Goal: Transaction & Acquisition: Purchase product/service

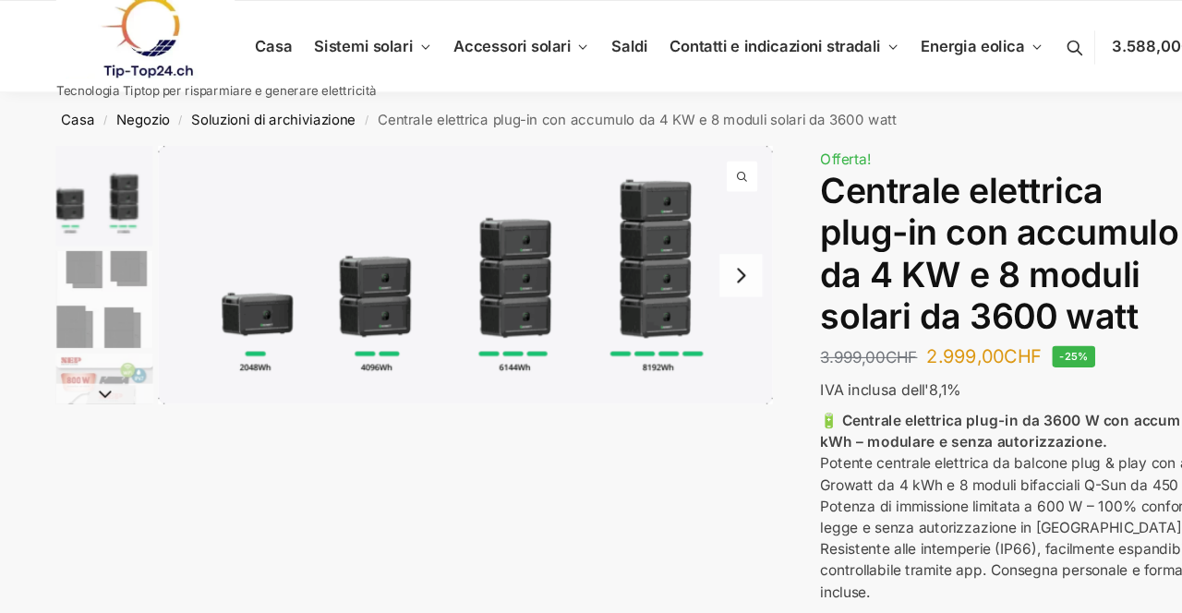
click at [1055, 115] on nav "Casa / Negozio / Soluzioni di archiviazione / Centrale elettrica plug-in con ac…" at bounding box center [591, 108] width 1146 height 48
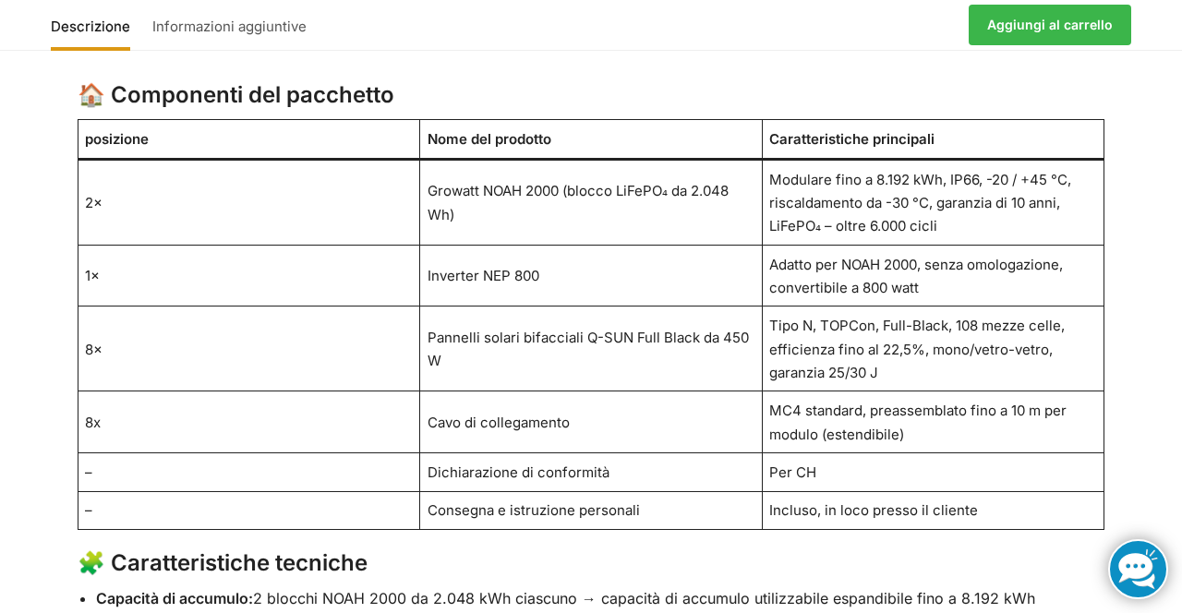
scroll to position [1292, 0]
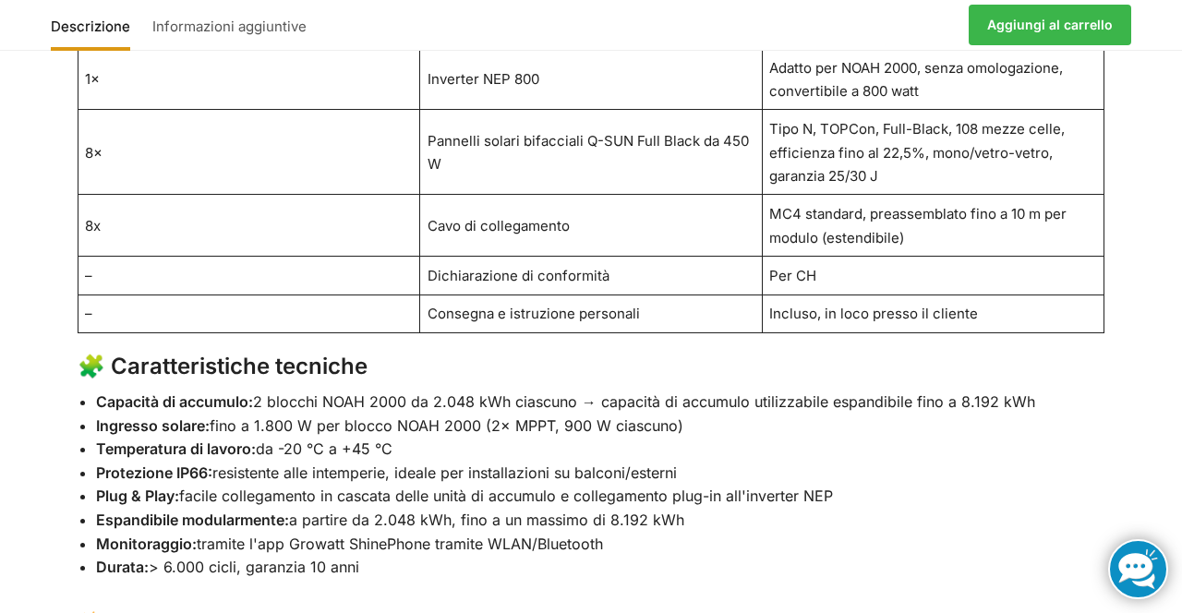
scroll to position [1483, 0]
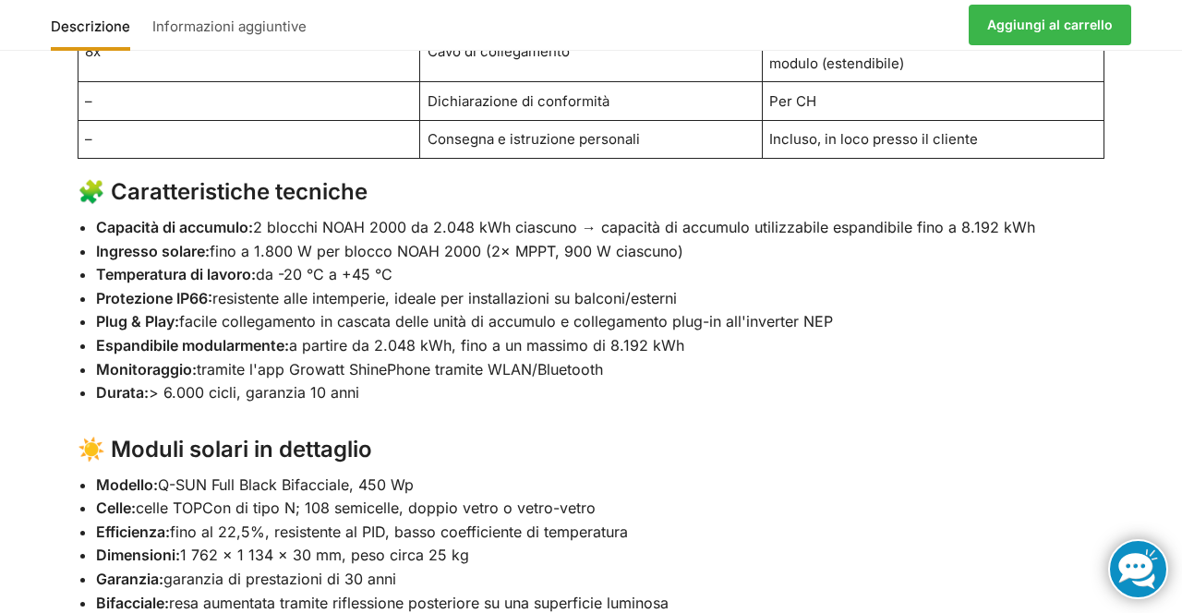
scroll to position [1659, 0]
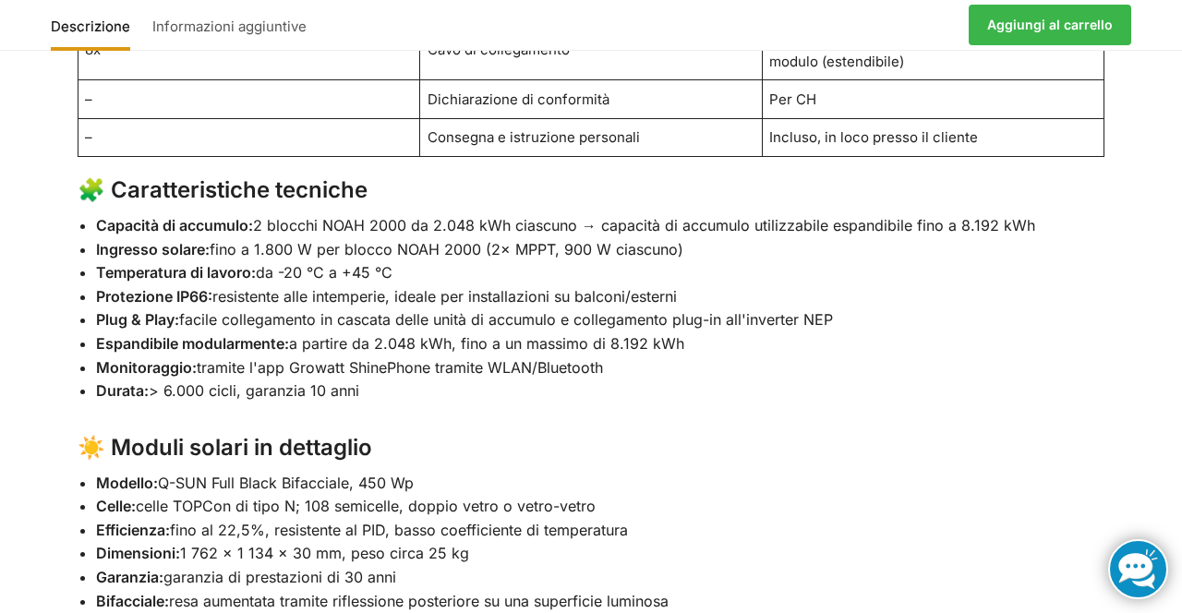
click at [1151, 513] on div "Descrizione Informazioni aggiuntive 🔋 Stazione elettrica plug-in “Plug & Play” …" at bounding box center [591, 607] width 1182 height 2292
click at [1144, 505] on div "Descrizione Informazioni aggiuntive 🔋 Stazione elettrica plug-in “Plug & Play” …" at bounding box center [591, 607] width 1182 height 2292
click at [1122, 495] on div "🔋 Stazione elettrica plug-in “Plug & Play” – accumulo da 4 kWh, moduli solari d…" at bounding box center [591, 621] width 1105 height 2186
click at [1138, 526] on div "🔋 Stazione elettrica plug-in “Plug & Play” – accumulo da 4 kWh, moduli solari d…" at bounding box center [591, 621] width 1105 height 2186
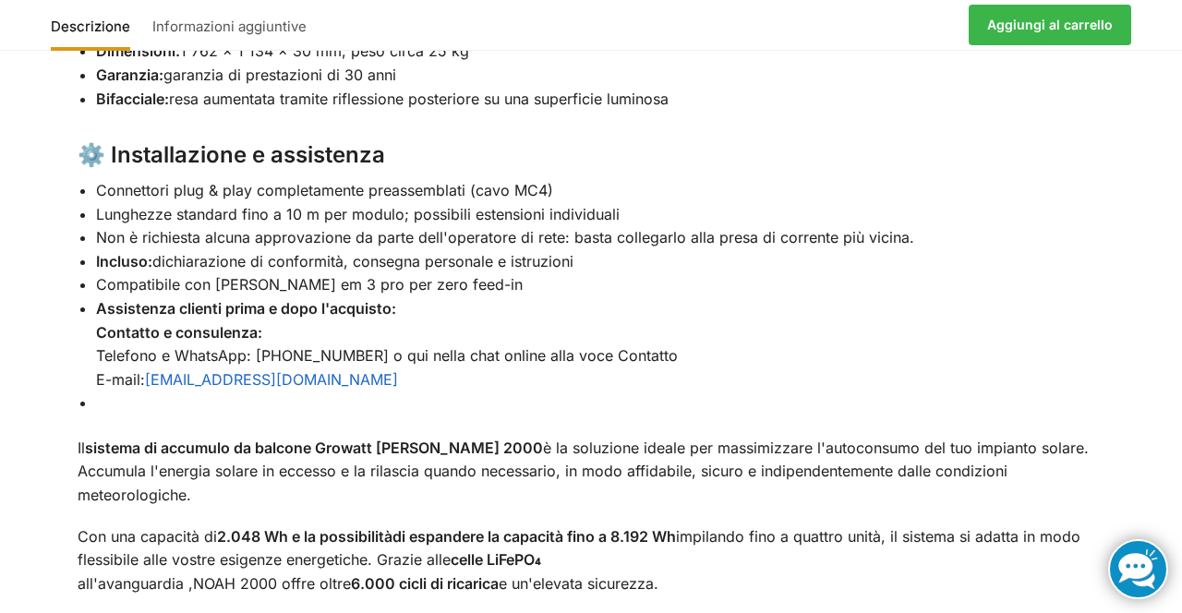
scroll to position [2159, 0]
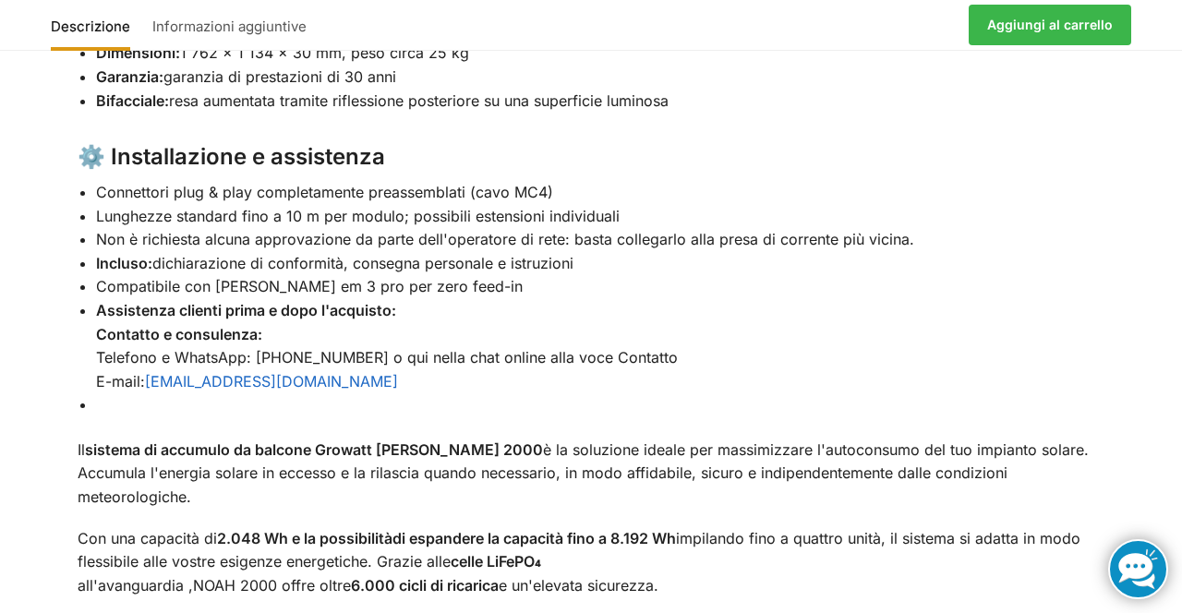
click at [1148, 423] on div "Descrizione Informazioni aggiuntive 🔋 Stazione elettrica plug-in “Plug & Play” …" at bounding box center [591, 106] width 1182 height 2292
click at [1158, 387] on div "Descrizione Informazioni aggiuntive 🔋 Stazione elettrica plug-in “Plug & Play” …" at bounding box center [591, 106] width 1182 height 2292
click at [1160, 390] on div "Descrizione Informazioni aggiuntive 🔋 Stazione elettrica plug-in “Plug & Play” …" at bounding box center [591, 106] width 1182 height 2292
click at [1161, 397] on div "Descrizione Informazioni aggiuntive 🔋 Stazione elettrica plug-in “Plug & Play” …" at bounding box center [591, 106] width 1182 height 2292
click at [1066, 275] on li "Compatibile con Shelly em 3 pro per zero feed-in" at bounding box center [601, 287] width 1010 height 24
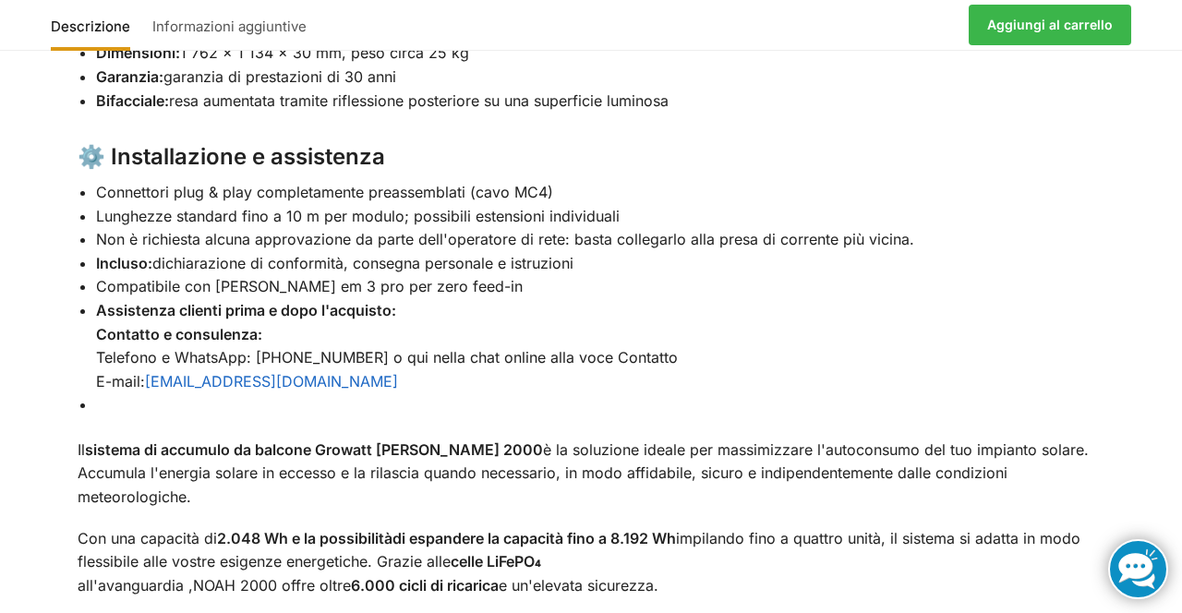
click at [1168, 382] on div "Descrizione Informazioni aggiuntive 🔋 Stazione elettrica plug-in “Plug & Play” …" at bounding box center [591, 106] width 1182 height 2292
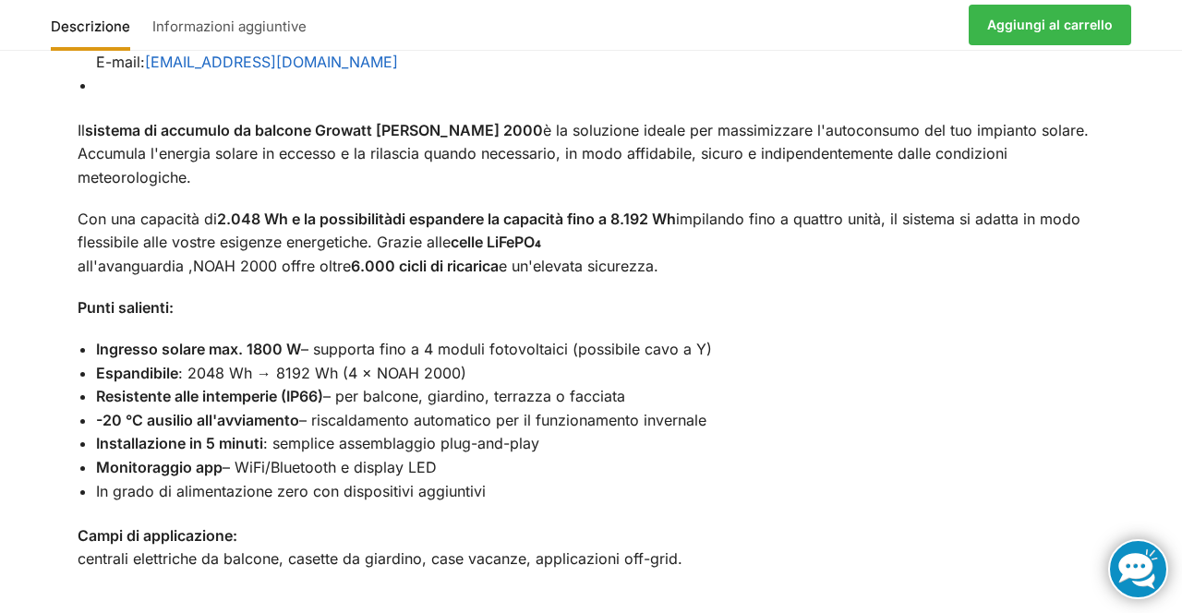
scroll to position [2489, 0]
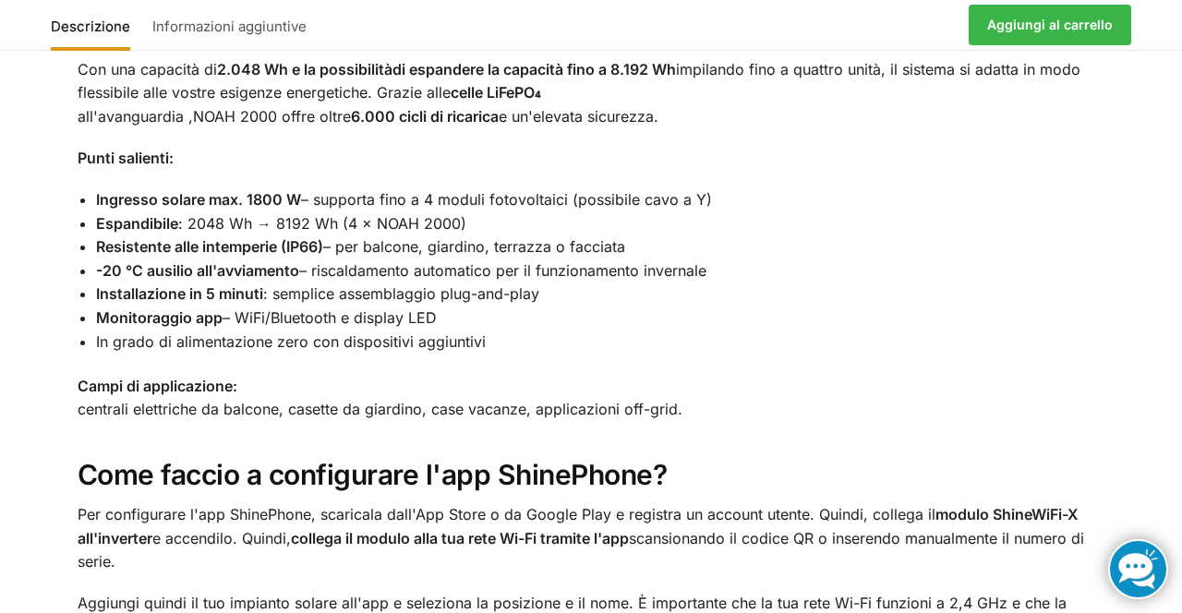
scroll to position [2636, 0]
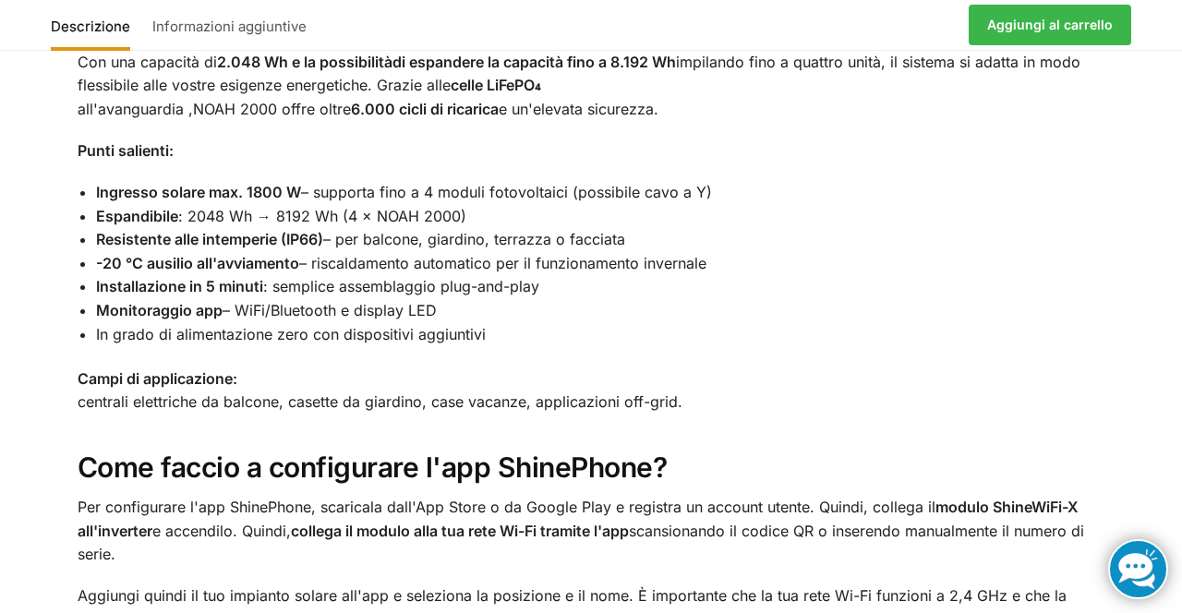
click at [1097, 368] on p "Campi di applicazione: centrali elettriche da balcone, casette da giardino, cas…" at bounding box center [592, 391] width 1028 height 47
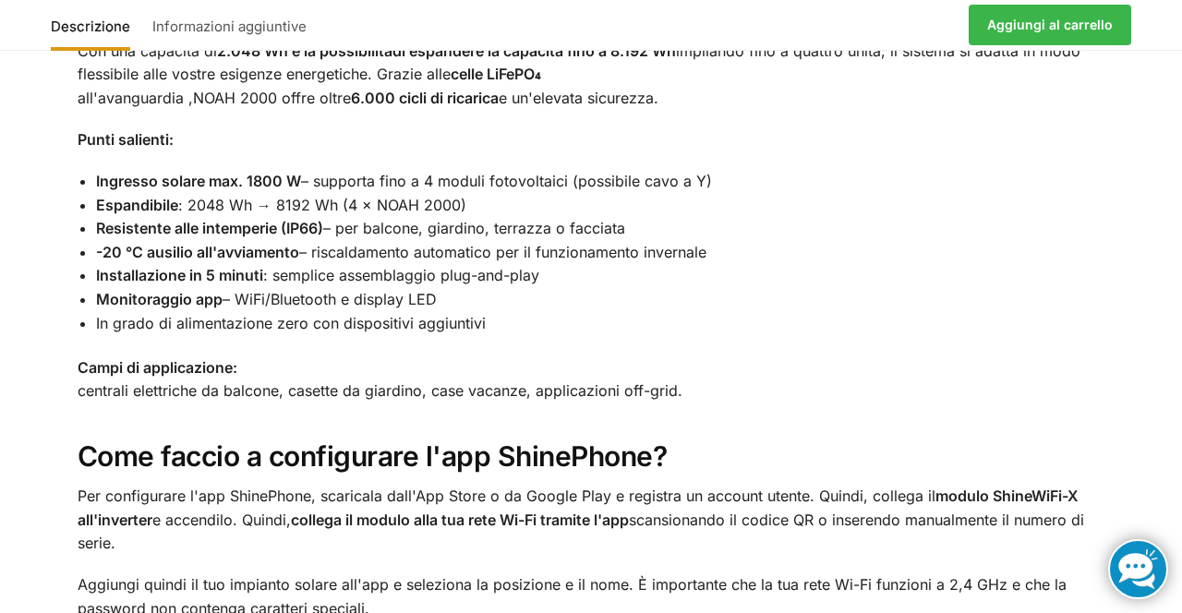
scroll to position [2650, 0]
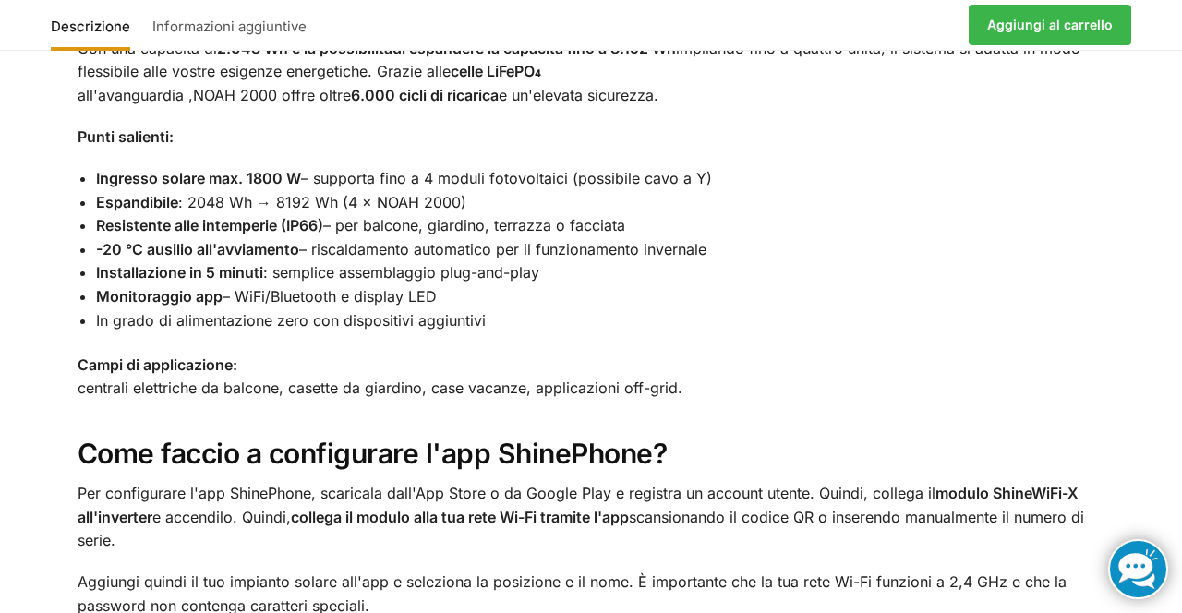
click at [1090, 437] on h2 "Come faccio a configurare l'app ShinePhone?" at bounding box center [592, 454] width 1028 height 35
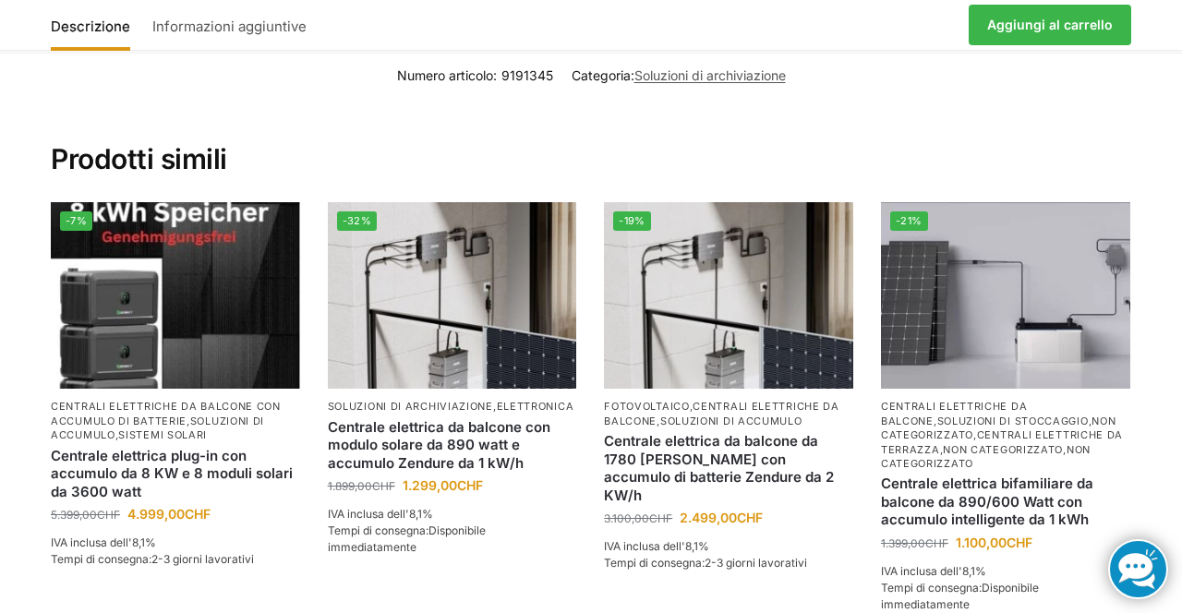
scroll to position [3377, 0]
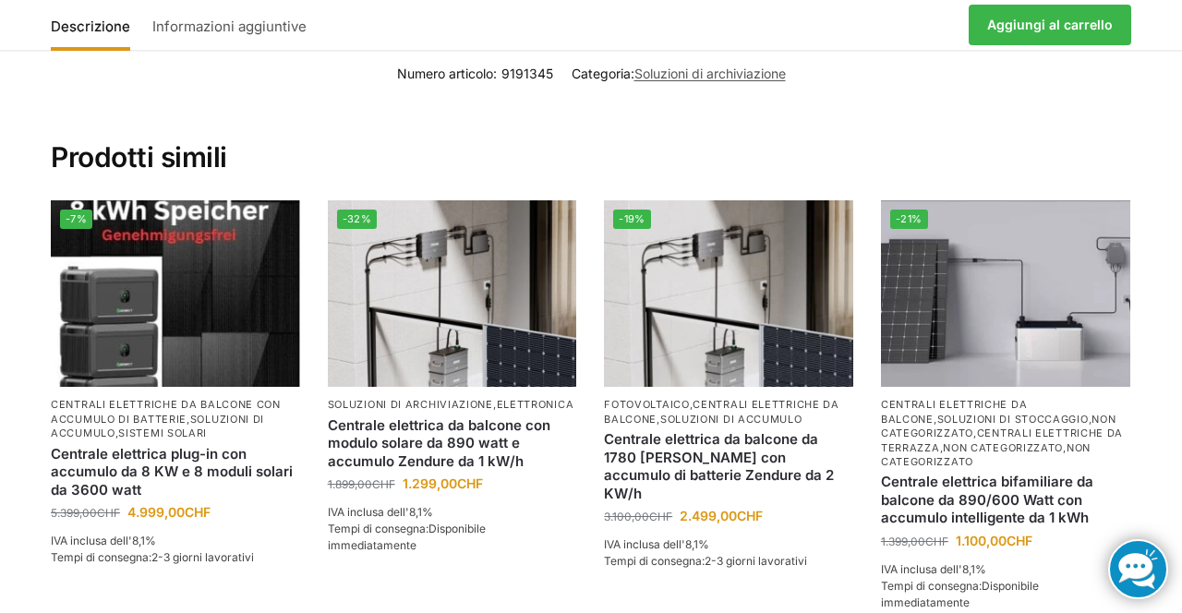
click at [905, 96] on h2 "Prodotti simili" at bounding box center [591, 135] width 1081 height 79
click at [744, 96] on h2 "Prodotti simili" at bounding box center [591, 135] width 1081 height 79
click at [826, 96] on h2 "Prodotti simili" at bounding box center [591, 135] width 1081 height 79
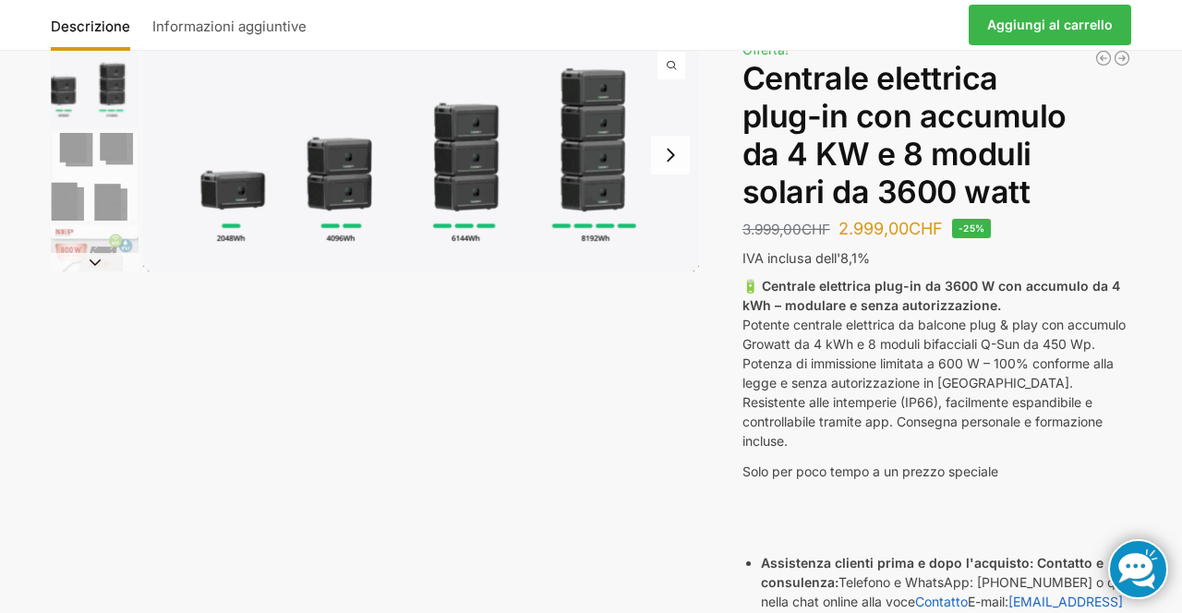
scroll to position [0, 0]
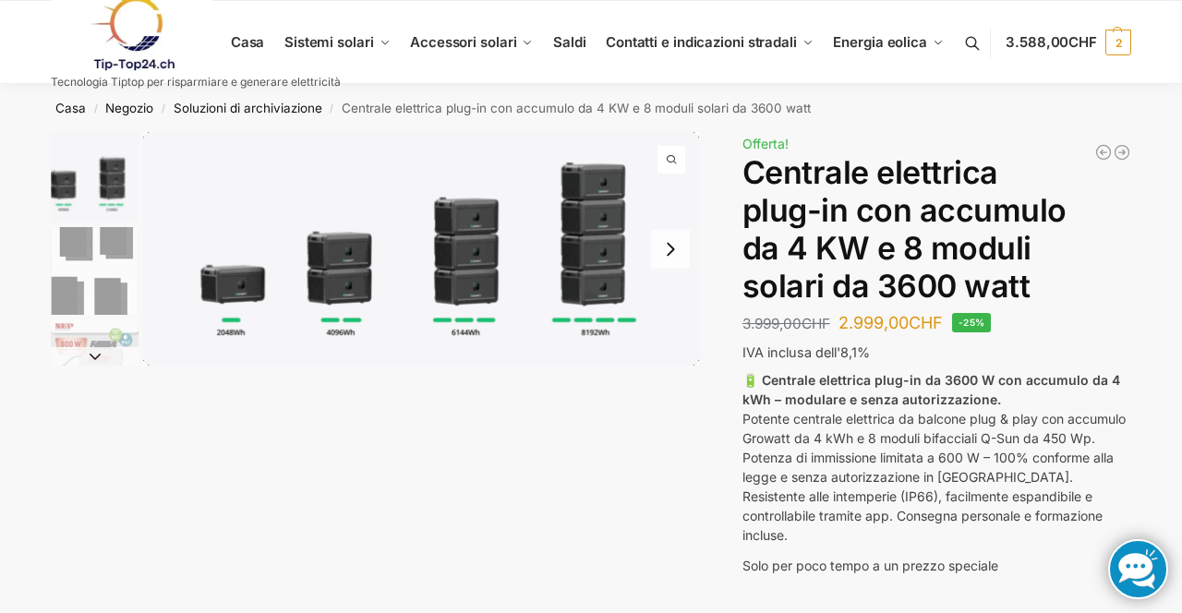
click at [72, 350] on button "Diapositiva successiva" at bounding box center [95, 356] width 88 height 18
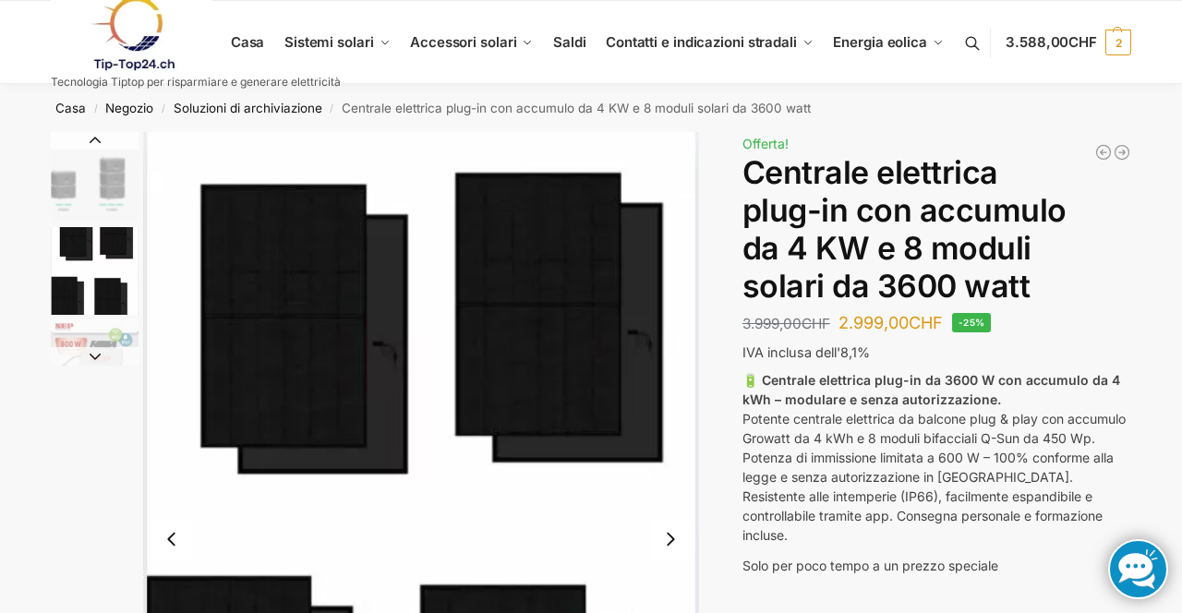
click at [92, 350] on button "Diapositiva successiva" at bounding box center [95, 356] width 88 height 18
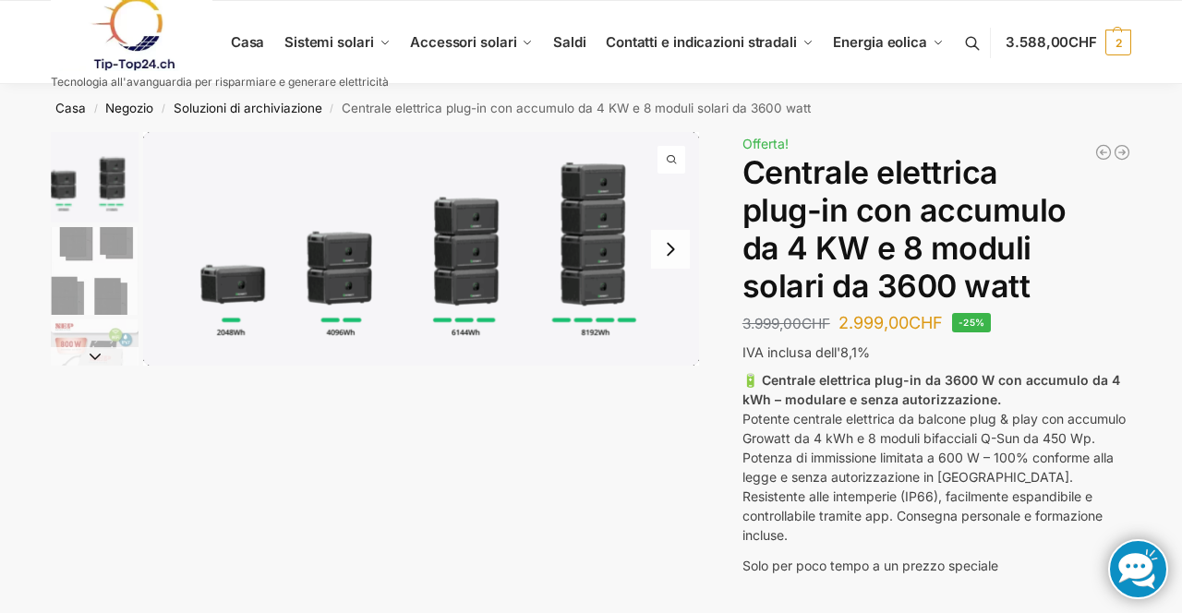
click at [146, 357] on img "1 / 9" at bounding box center [421, 249] width 556 height 234
click at [0, 0] on div at bounding box center [0, 0] width 0 height 0
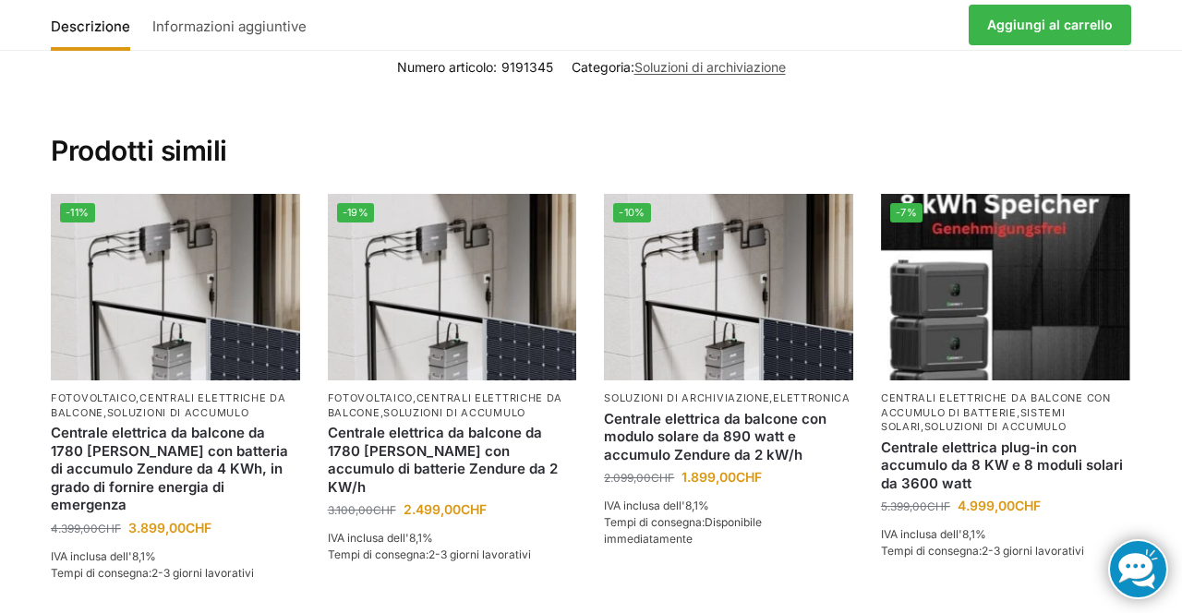
scroll to position [3385, 0]
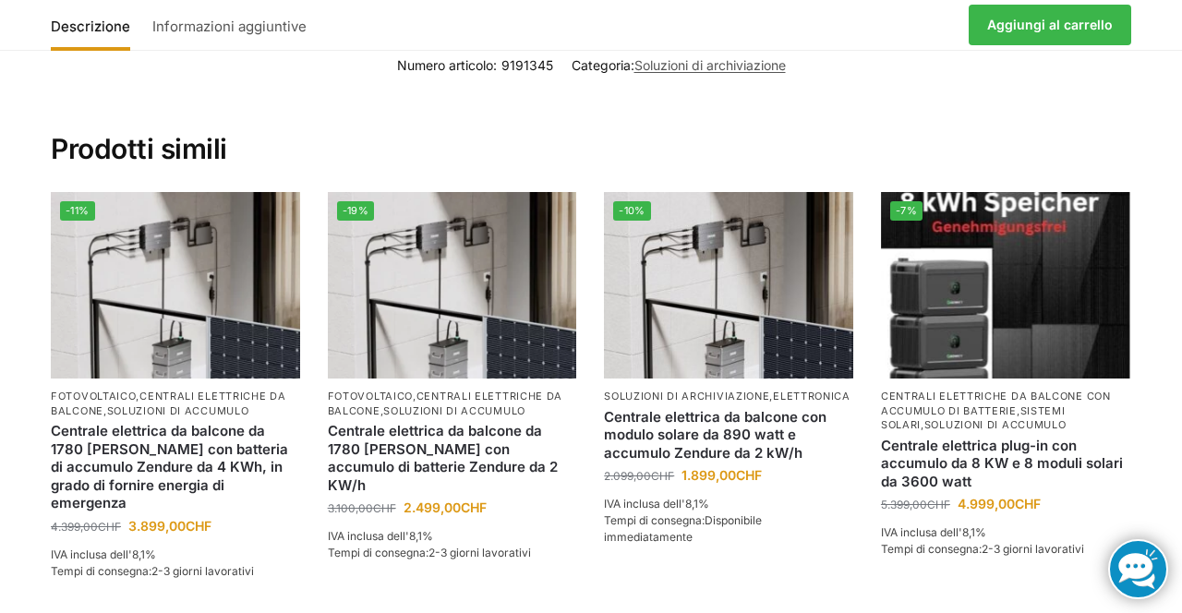
click at [1125, 594] on link at bounding box center [1138, 569] width 60 height 60
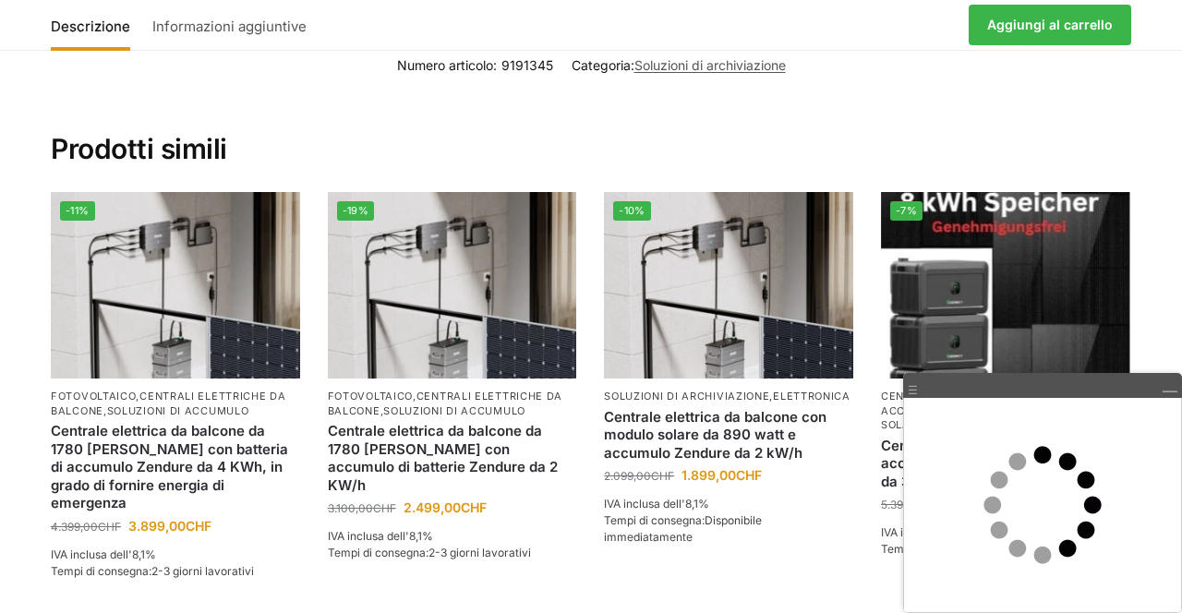
click at [783, 88] on h2 "Prodotti simili" at bounding box center [591, 127] width 1081 height 79
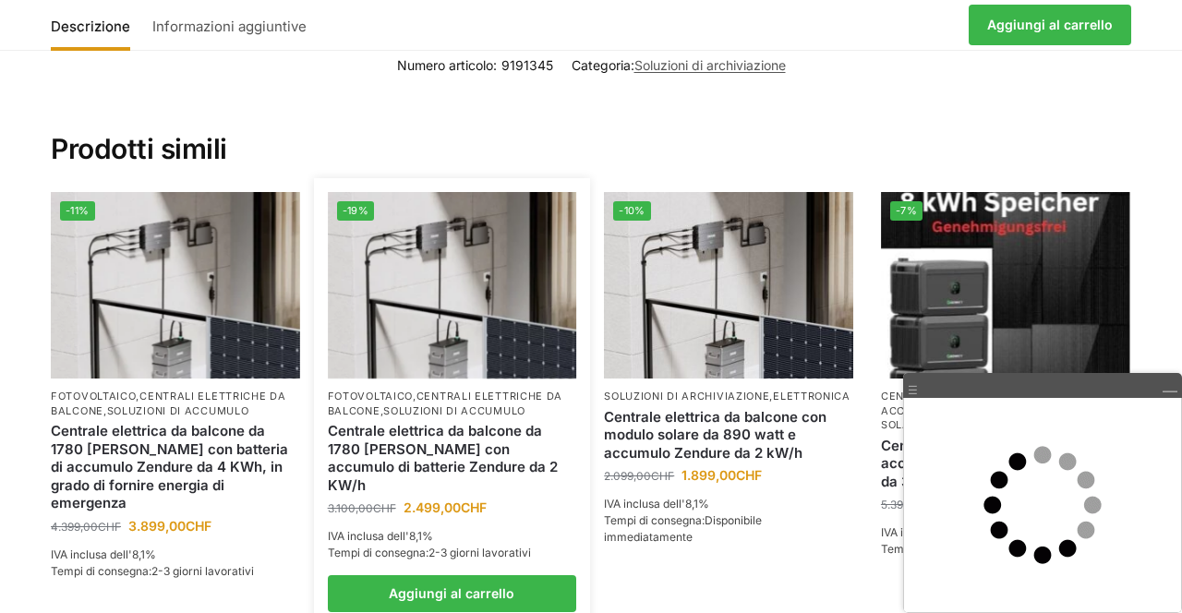
click at [563, 575] on link "Aggiungi al carrello" at bounding box center [452, 593] width 249 height 37
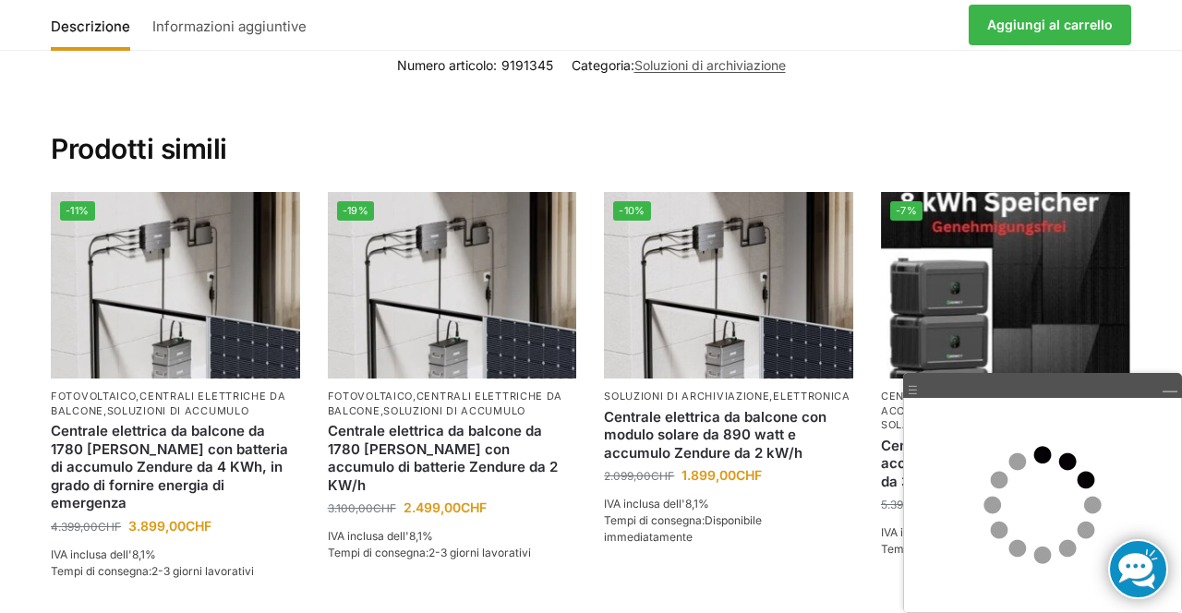
click at [1108, 88] on h2 "Prodotti simili" at bounding box center [591, 127] width 1081 height 79
click at [1181, 273] on section "Numero articolo: 9191345 Categoria: Soluzioni di archiviazione Prodotti simili …" at bounding box center [591, 336] width 1182 height 588
click at [792, 513] on p "Tempi di consegna: Disponibile immediatamente" at bounding box center [728, 529] width 249 height 33
click at [738, 88] on h2 "Prodotti simili" at bounding box center [591, 127] width 1081 height 79
click at [712, 48] on div "Descrizione Informazioni aggiuntive 3.999,00 CHF Il prezzo originale era: 3.999…" at bounding box center [591, 25] width 1081 height 50
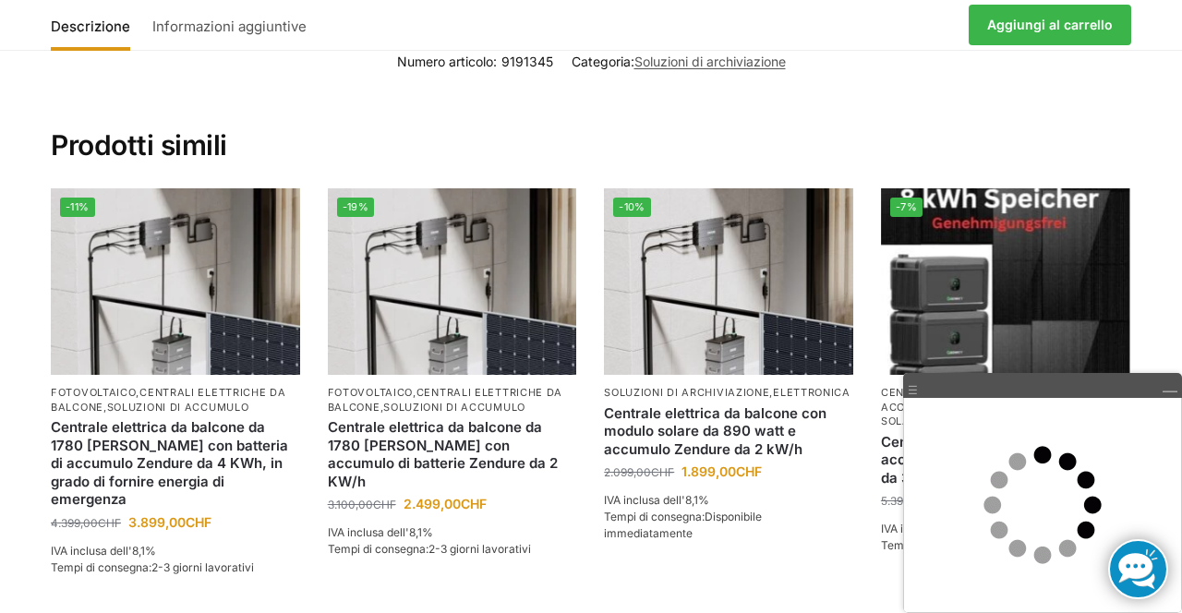
scroll to position [3391, 0]
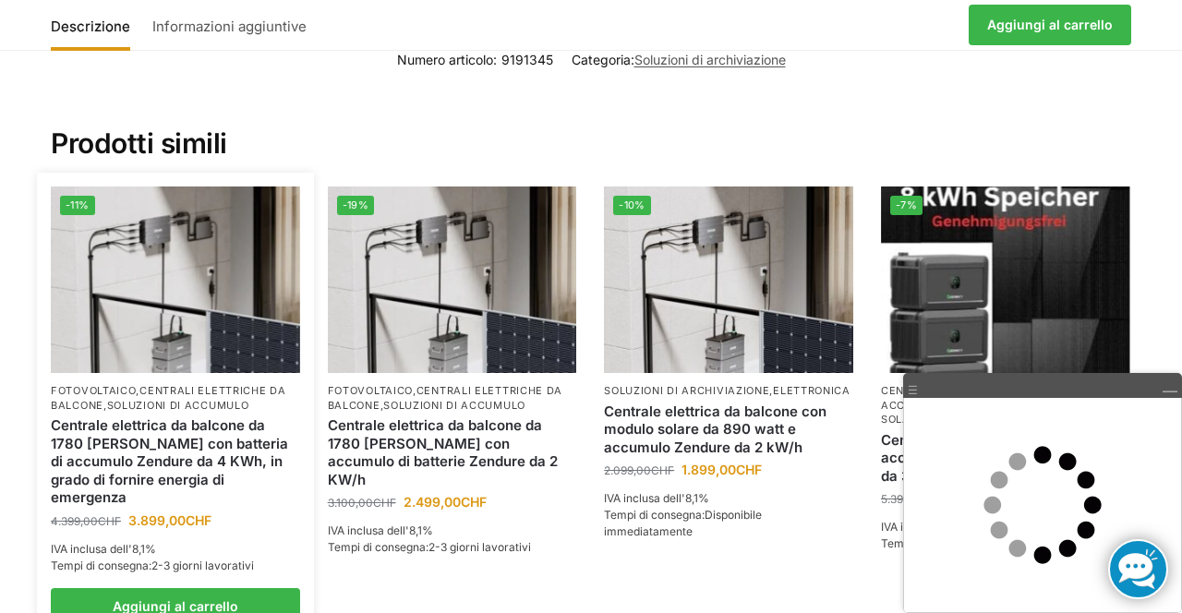
click at [204, 286] on img at bounding box center [175, 280] width 249 height 187
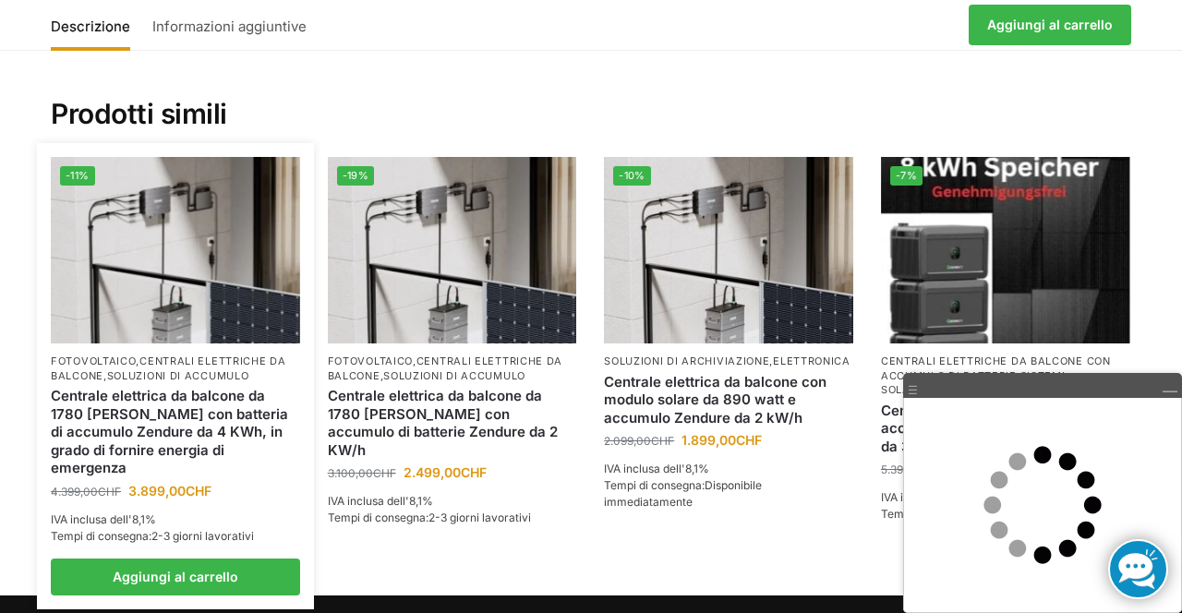
scroll to position [3450, 0]
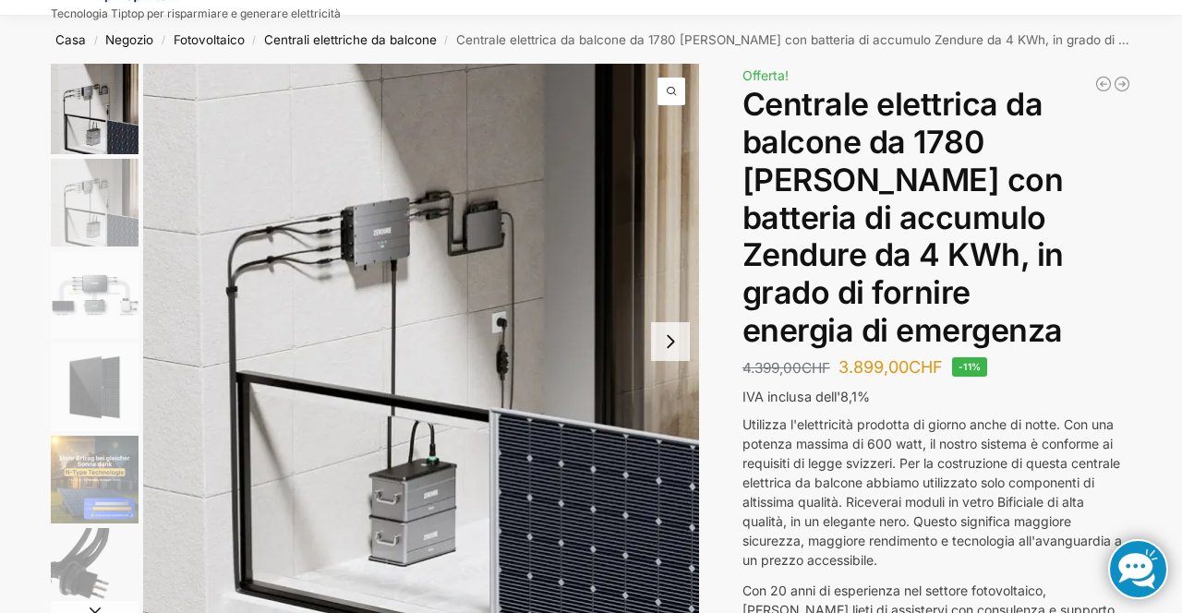
scroll to position [70, 0]
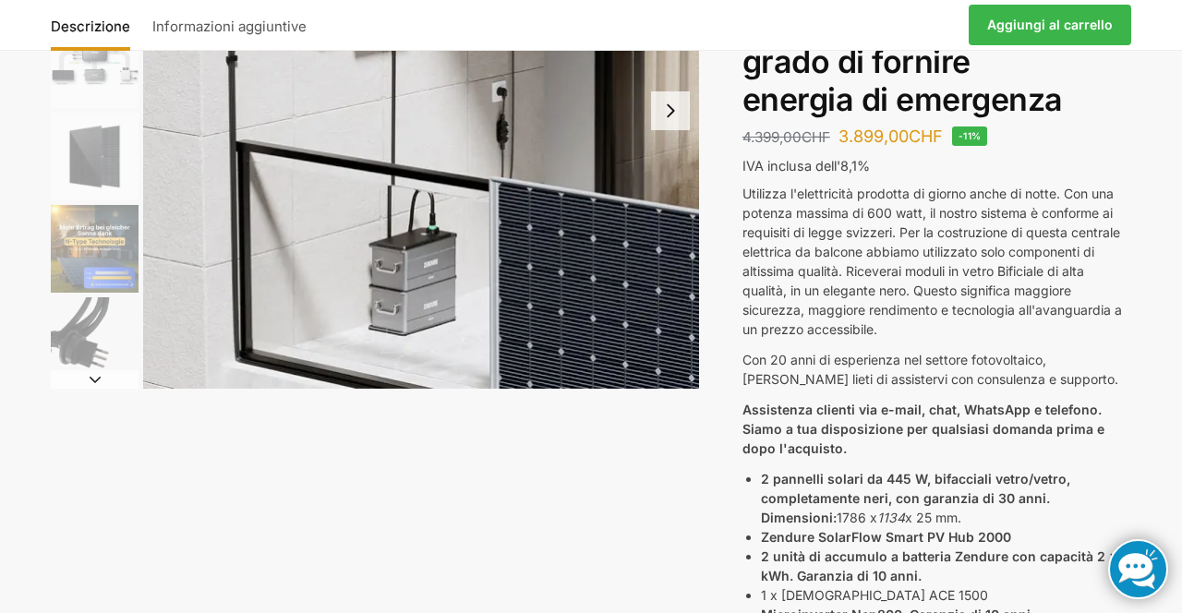
scroll to position [300, 0]
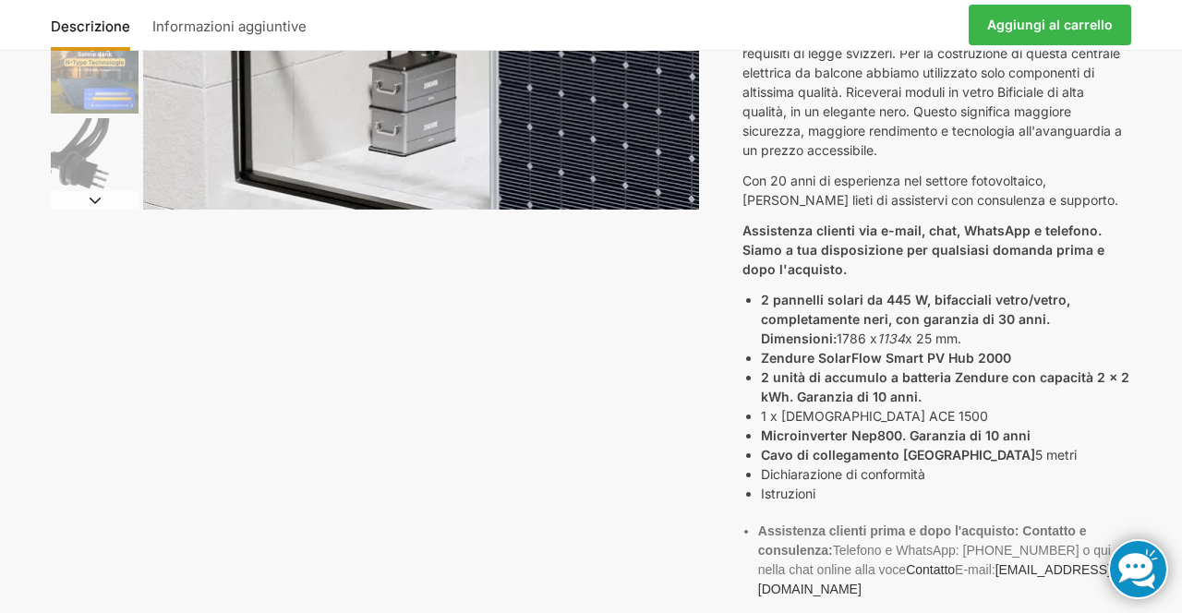
scroll to position [484, 0]
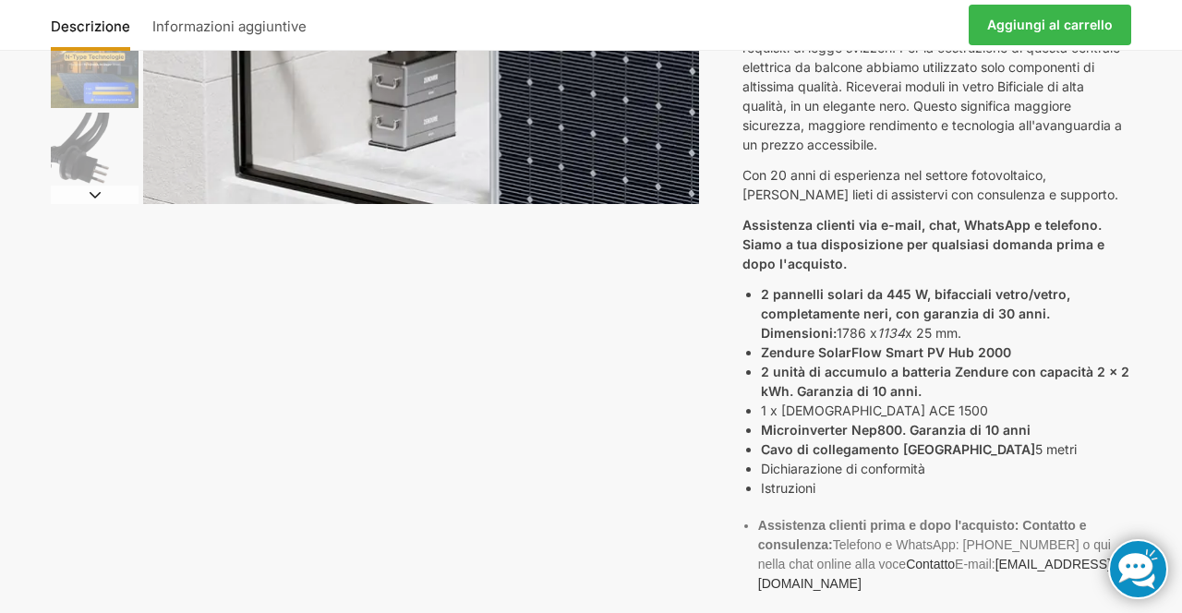
click at [1162, 491] on div "Descrizione Informazioni aggiuntive 4.399,00 CHF Il prezzo originale era: 4.399…" at bounding box center [591, 317] width 1158 height 1338
click at [1166, 390] on div "Descrizione Informazioni aggiuntive 4.399,00 CHF Il prezzo originale era: 4.399…" at bounding box center [591, 317] width 1158 height 1338
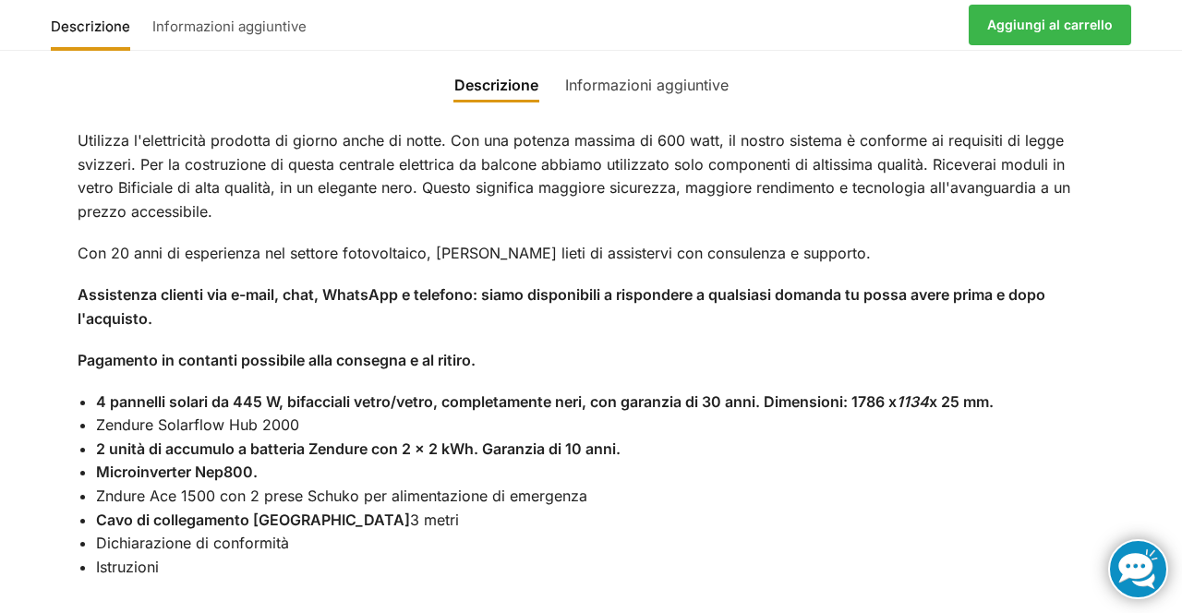
scroll to position [1494, 0]
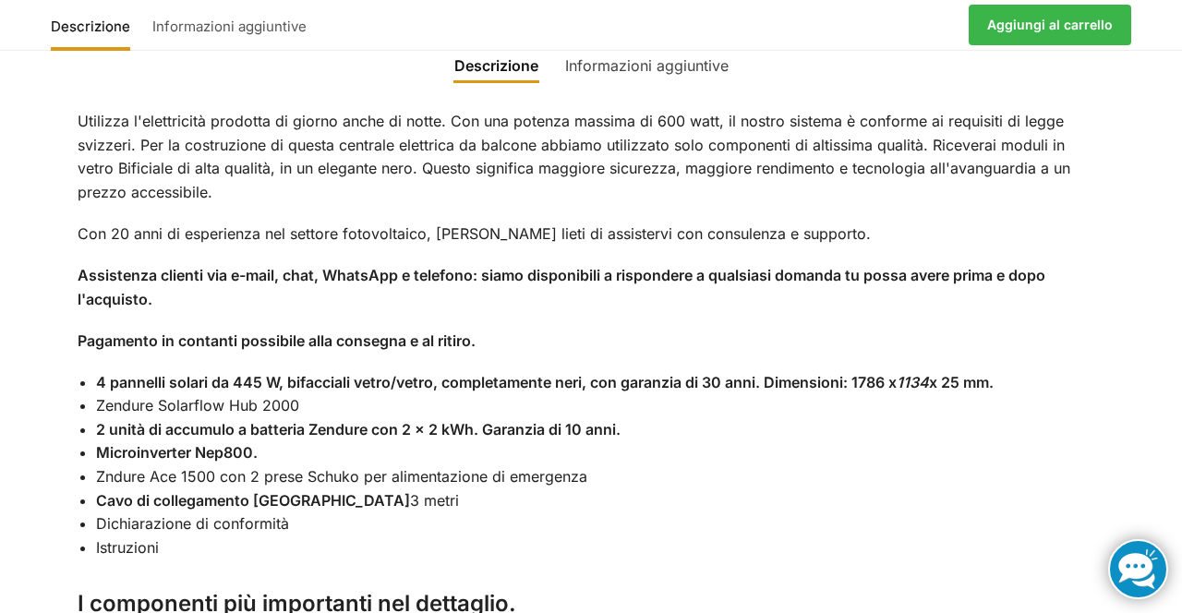
click at [1077, 541] on li "Istruzioni" at bounding box center [601, 549] width 1010 height 24
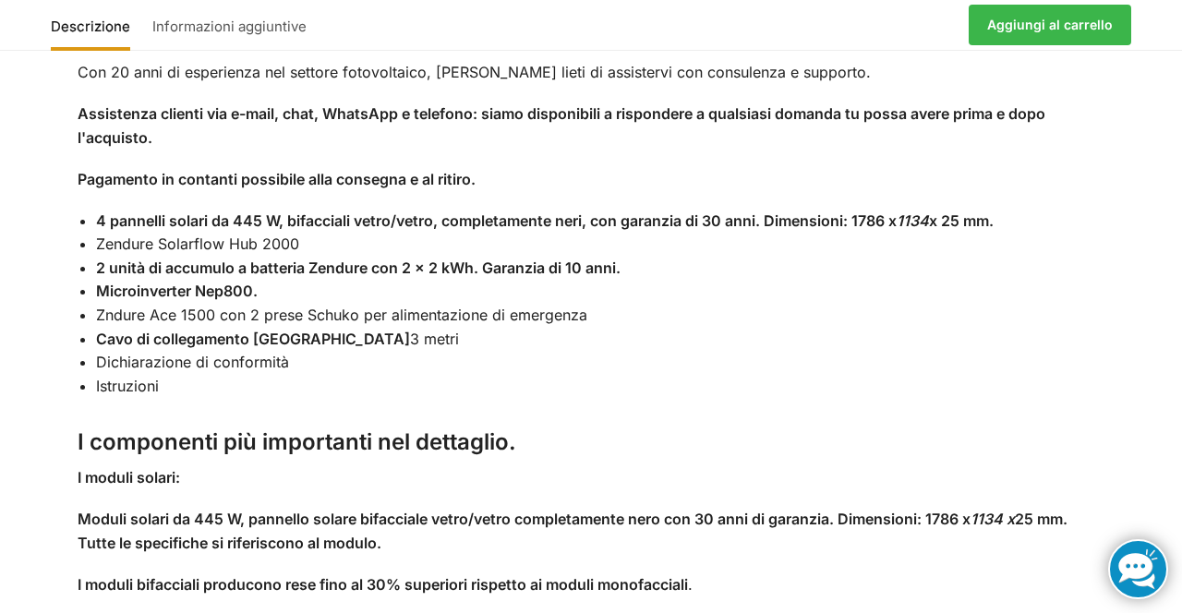
scroll to position [1659, 0]
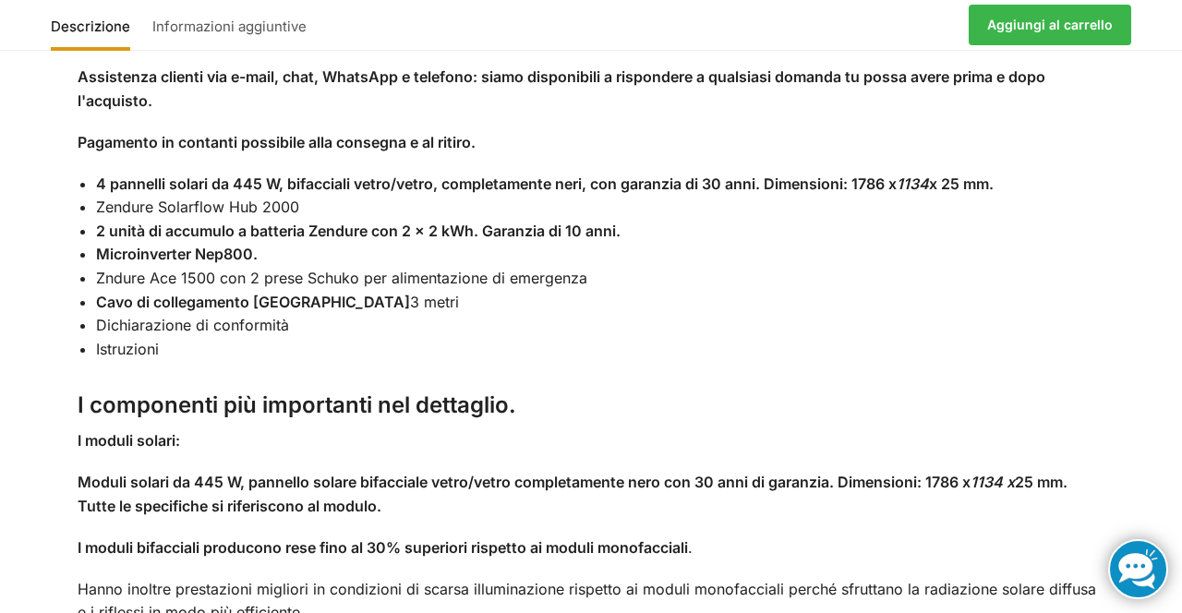
scroll to position [1694, 0]
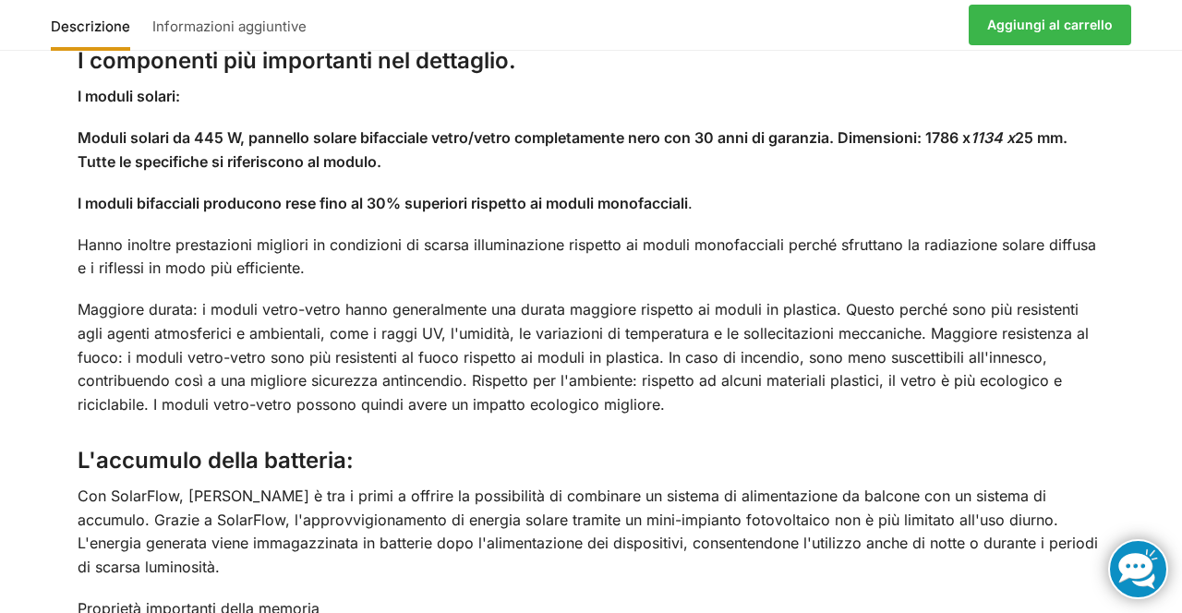
scroll to position [2038, 0]
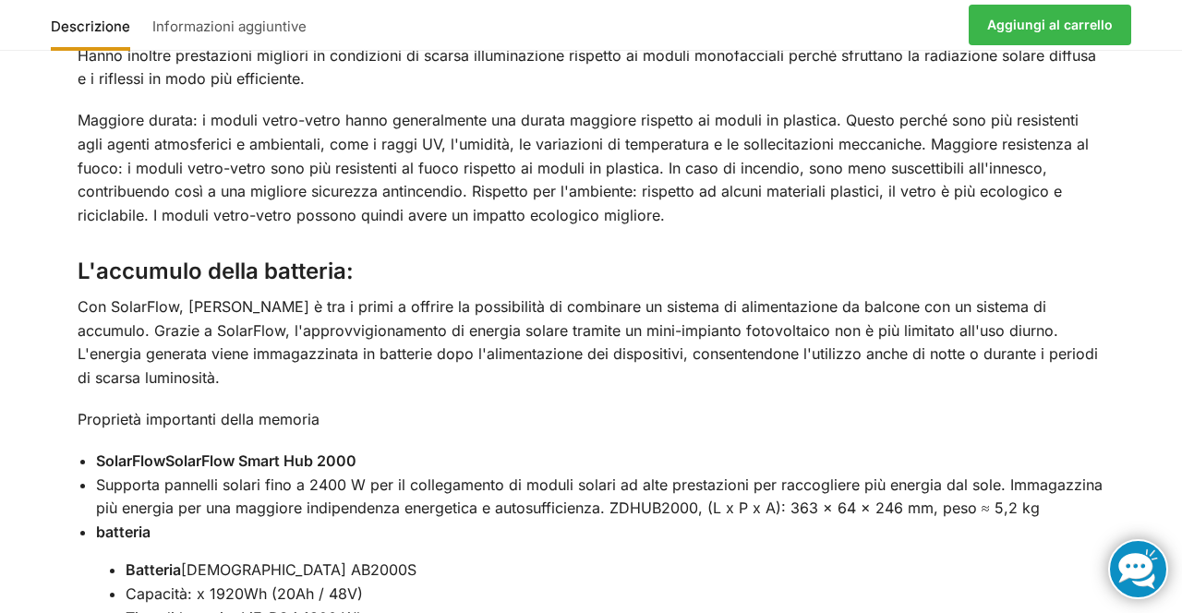
scroll to position [2228, 0]
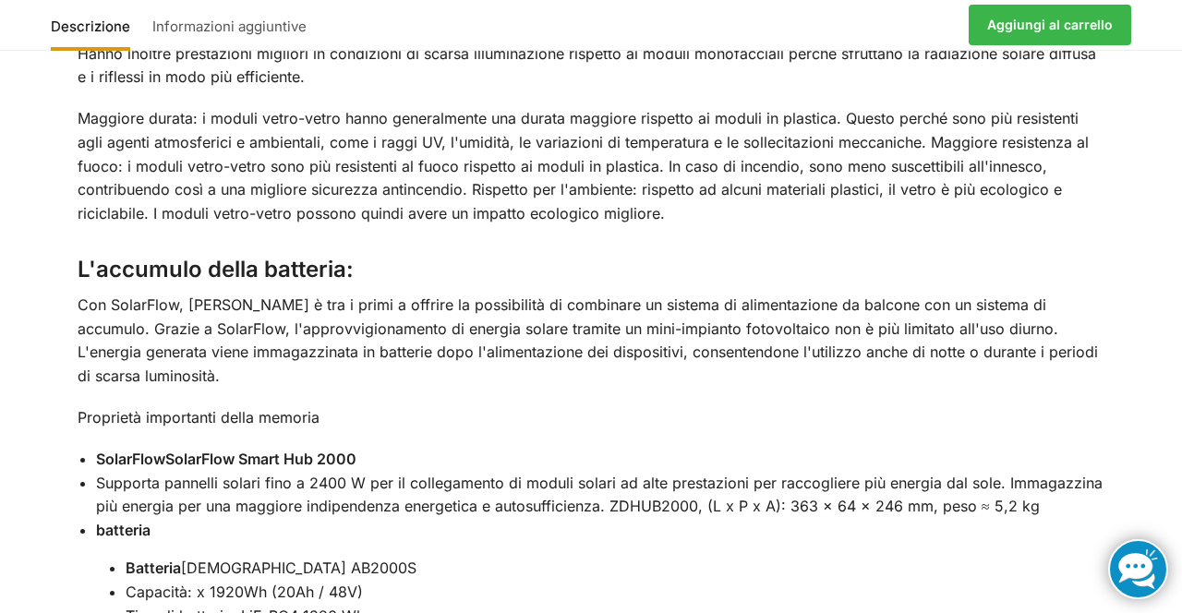
click at [1160, 427] on div "Descrizione Informazioni aggiuntive Utilizza l'elettricità prodotta di giorno a…" at bounding box center [591, 517] width 1182 height 2463
click at [1181, 457] on div "Descrizione Informazioni aggiuntive Utilizza l'elettricità prodotta di giorno a…" at bounding box center [591, 517] width 1182 height 2463
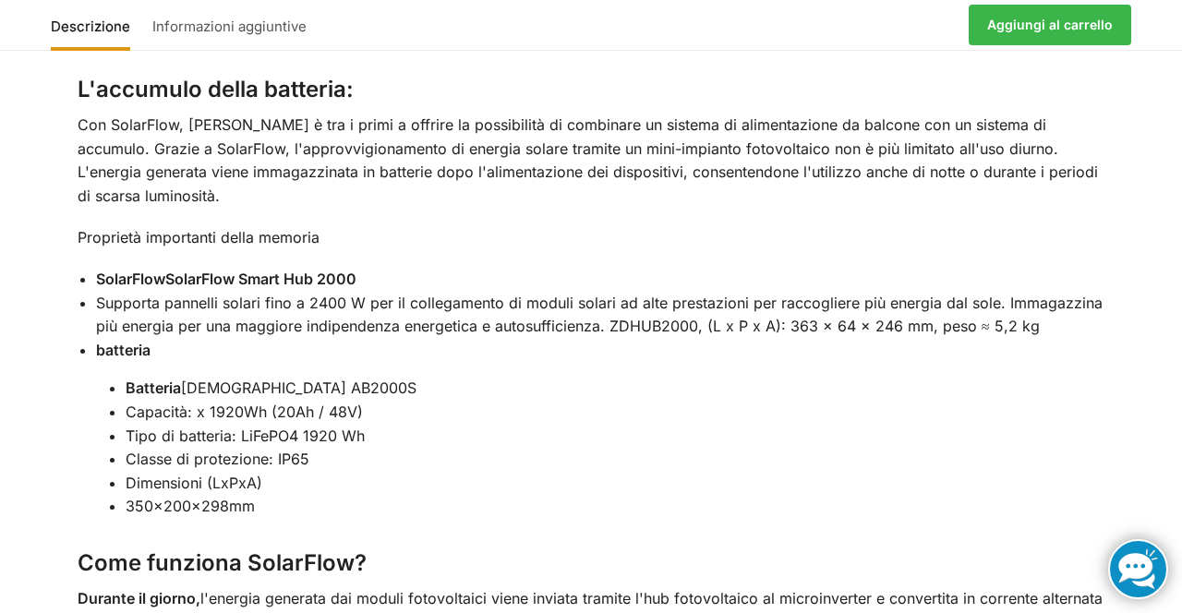
scroll to position [2409, 0]
click at [1149, 410] on div "Descrizione Informazioni aggiuntive Utilizza l'elettricità prodotta di giorno a…" at bounding box center [591, 336] width 1182 height 2463
click at [1134, 486] on div "Utilizza l'elettricità prodotta di giorno anche di notte. Con una potenza massi…" at bounding box center [591, 350] width 1105 height 2357
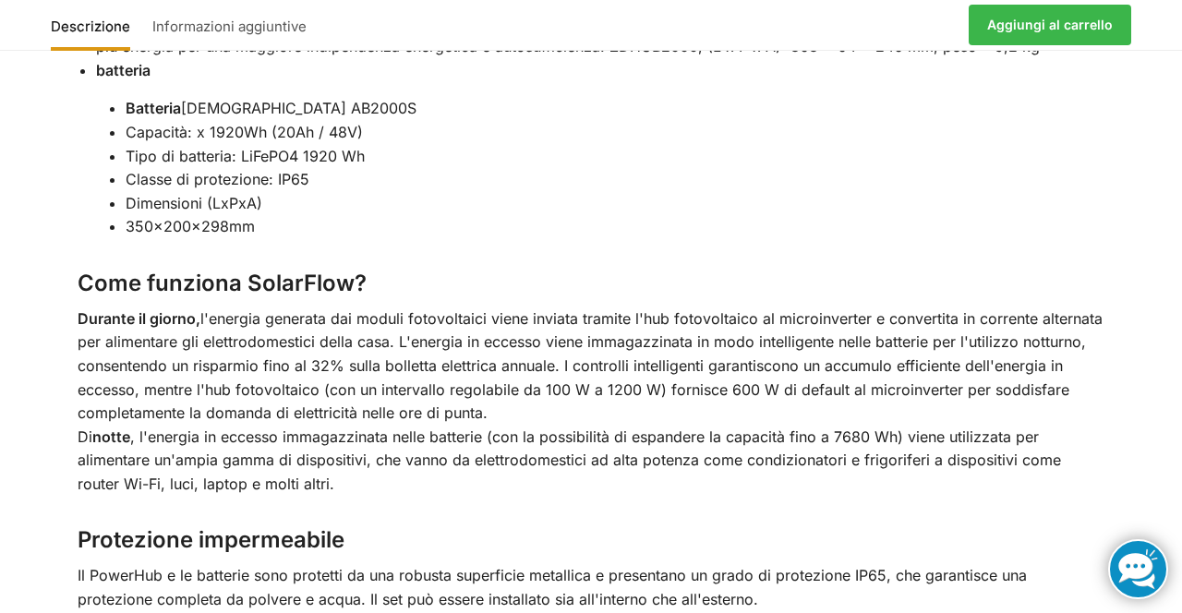
scroll to position [2690, 0]
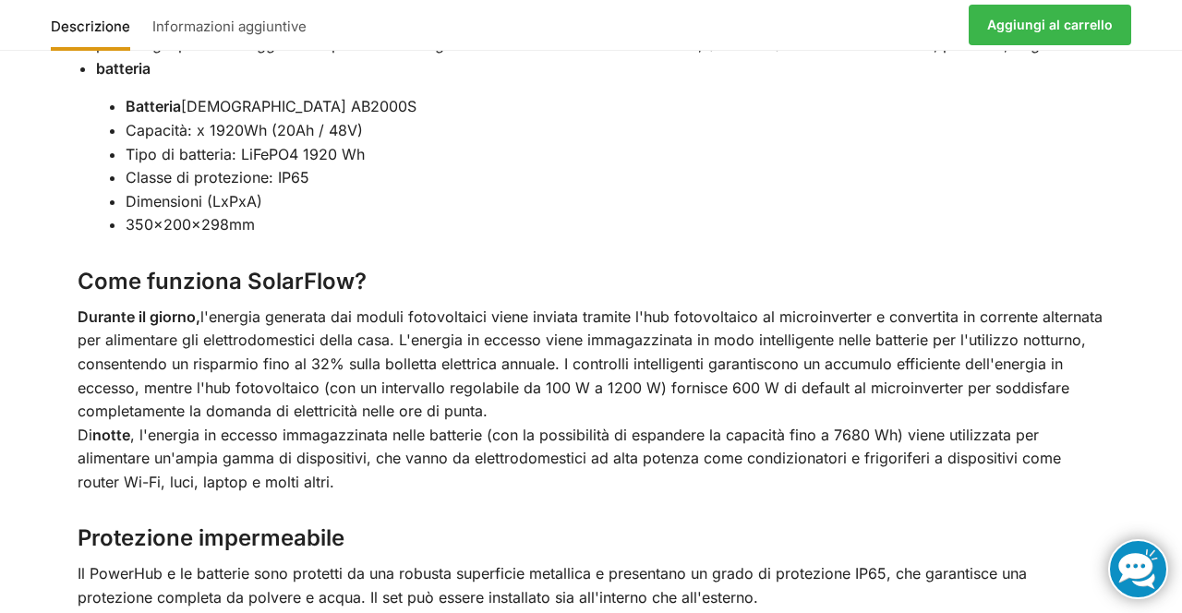
click at [1144, 333] on div "Descrizione Informazioni aggiuntive Utilizza l'elettricità prodotta di giorno a…" at bounding box center [591, 55] width 1182 height 2463
click at [1146, 286] on div "Descrizione Informazioni aggiuntive Utilizza l'elettricità prodotta di giorno a…" at bounding box center [591, 55] width 1182 height 2463
click at [1180, 290] on div "Descrizione Informazioni aggiuntive Utilizza l'elettricità prodotta di giorno a…" at bounding box center [591, 55] width 1182 height 2463
click at [1161, 316] on div "Descrizione Informazioni aggiuntive Utilizza l'elettricità prodotta di giorno a…" at bounding box center [591, 55] width 1182 height 2463
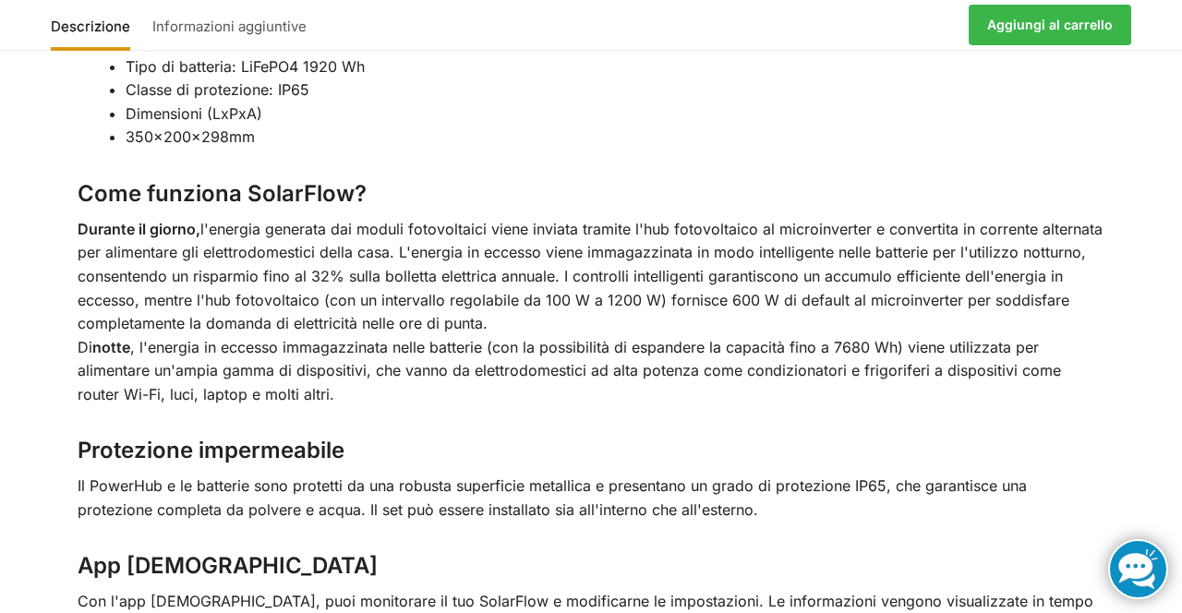
scroll to position [2799, 0]
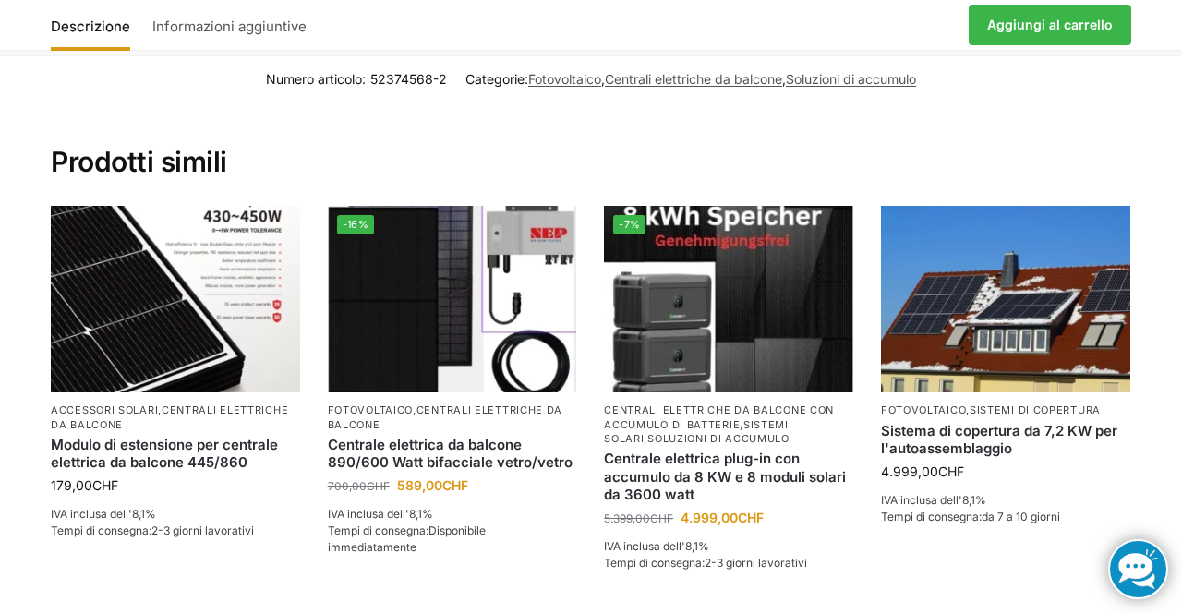
scroll to position [3954, 0]
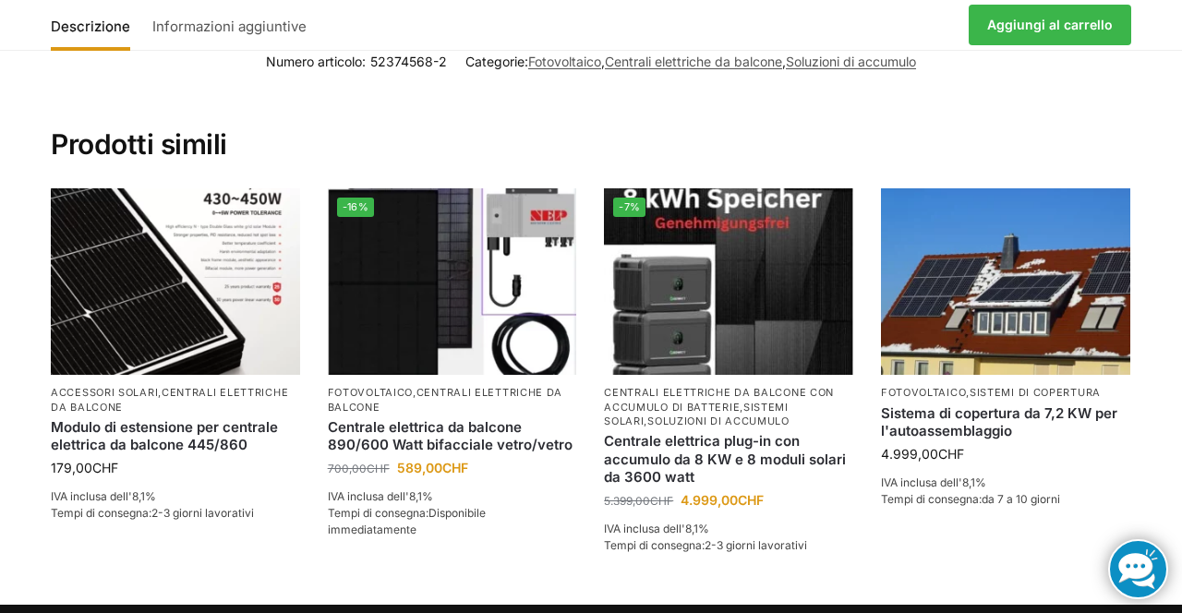
click at [1180, 484] on section "Numero articolo: 52374568-2 Categorie: Fotovoltaico , Centrali elettriche da ba…" at bounding box center [591, 321] width 1182 height 567
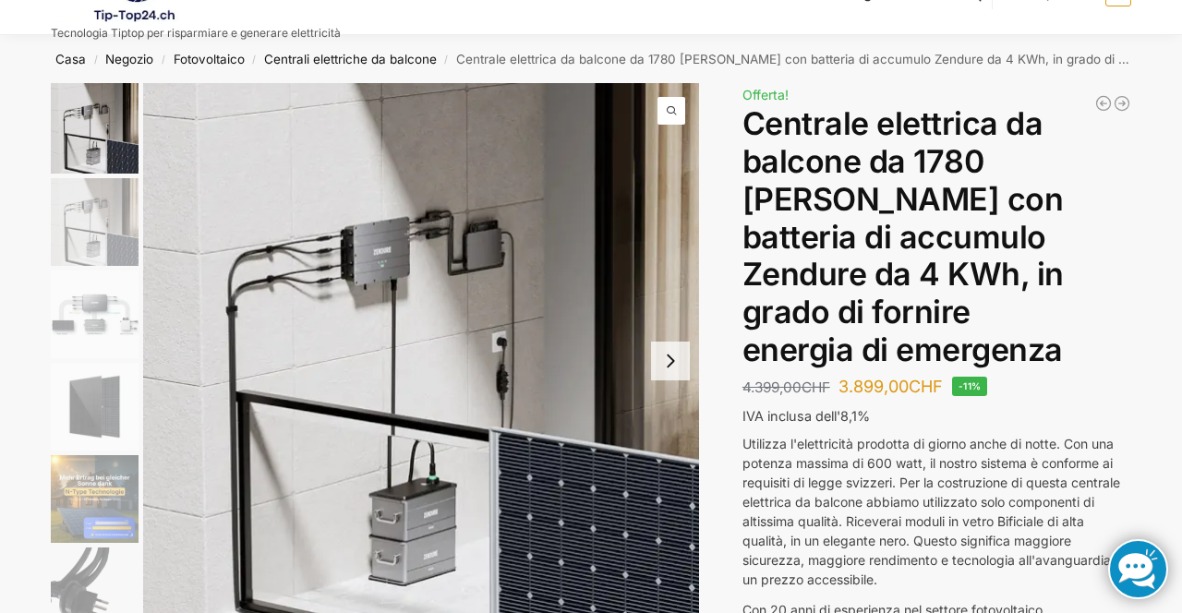
scroll to position [48, 0]
click at [108, 236] on img "2 / 11" at bounding box center [95, 223] width 88 height 88
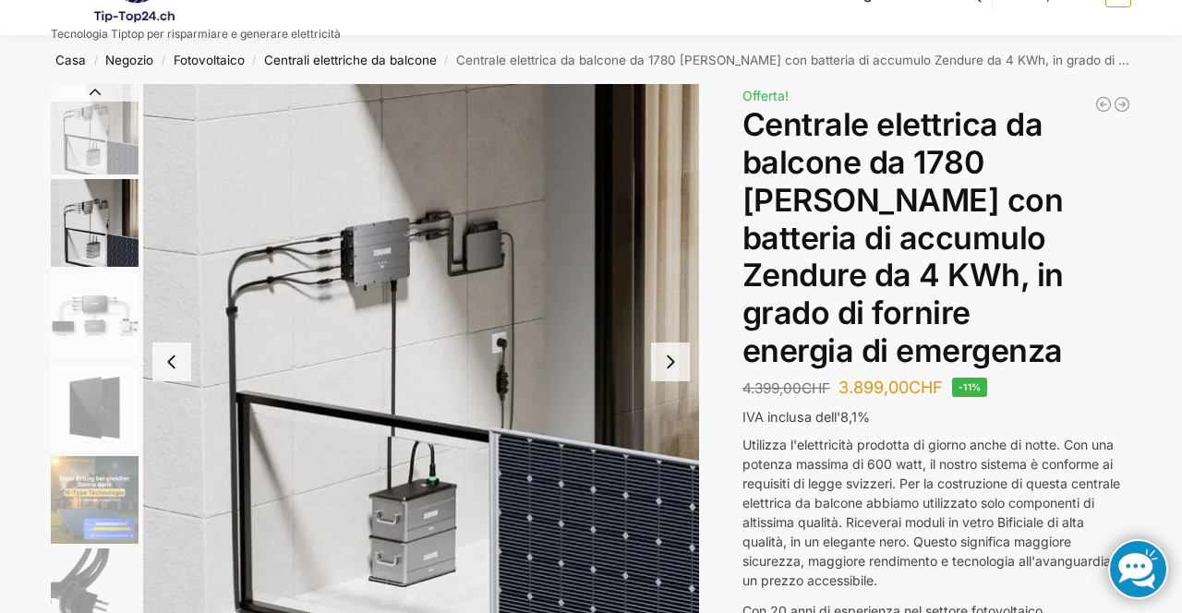
click at [116, 319] on img "3 / 11" at bounding box center [95, 316] width 88 height 88
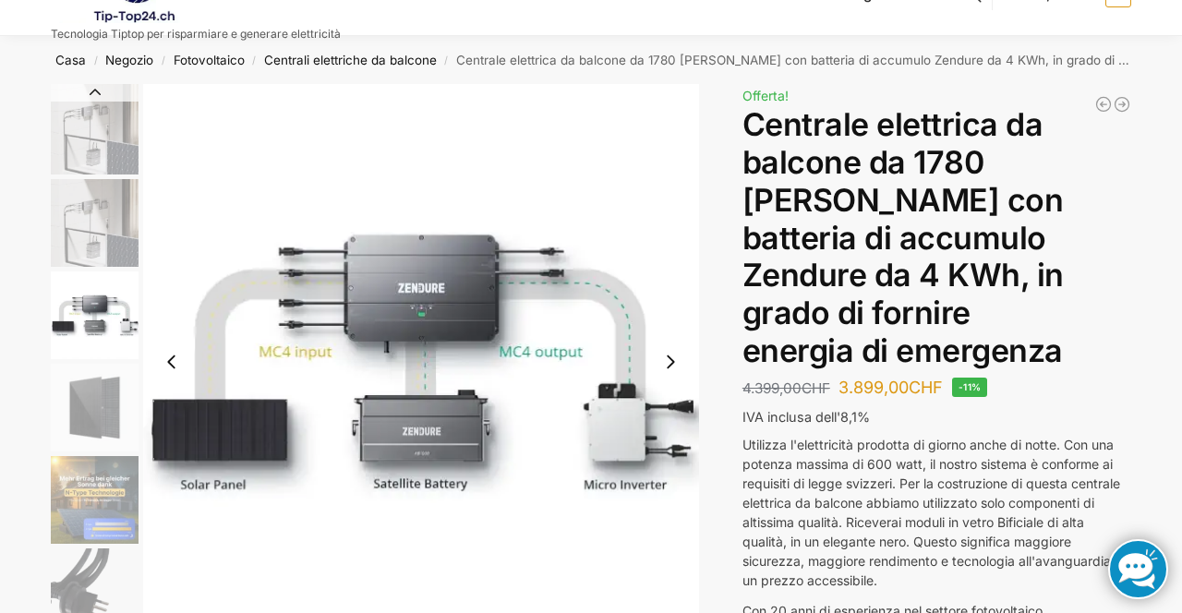
click at [591, 172] on img "3 / 11" at bounding box center [421, 362] width 556 height 556
click at [679, 102] on img "3 / 11" at bounding box center [421, 362] width 556 height 556
click at [111, 414] on img "4 / 11" at bounding box center [95, 408] width 88 height 88
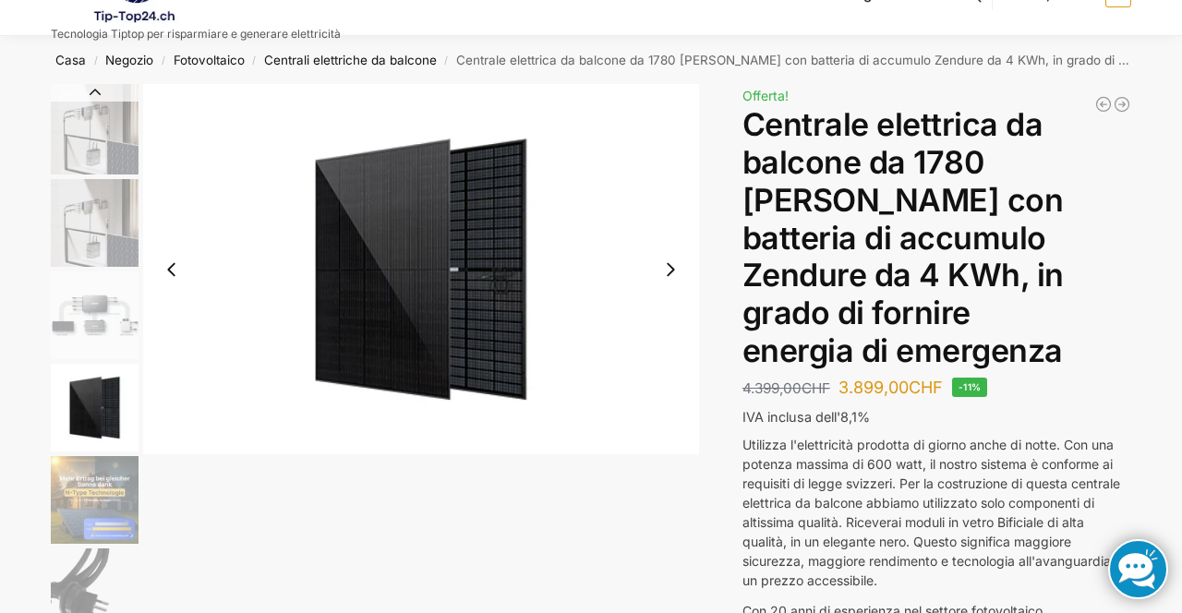
click at [122, 493] on img "5 / 11" at bounding box center [95, 500] width 88 height 88
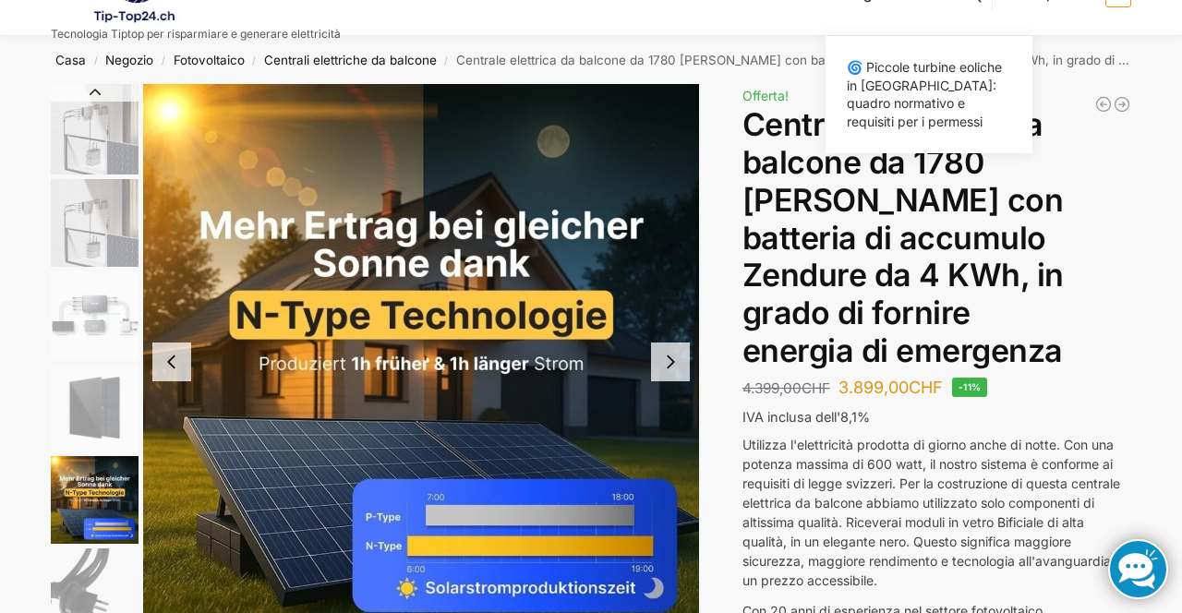
click at [98, 595] on img "6 / 11" at bounding box center [95, 593] width 88 height 88
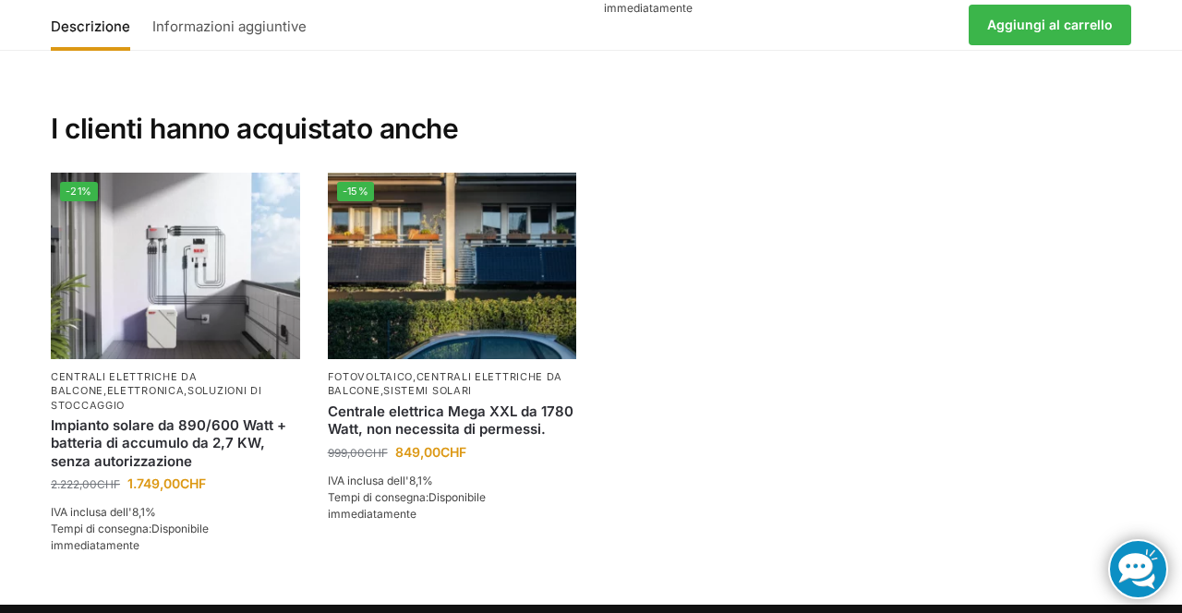
scroll to position [4157, 0]
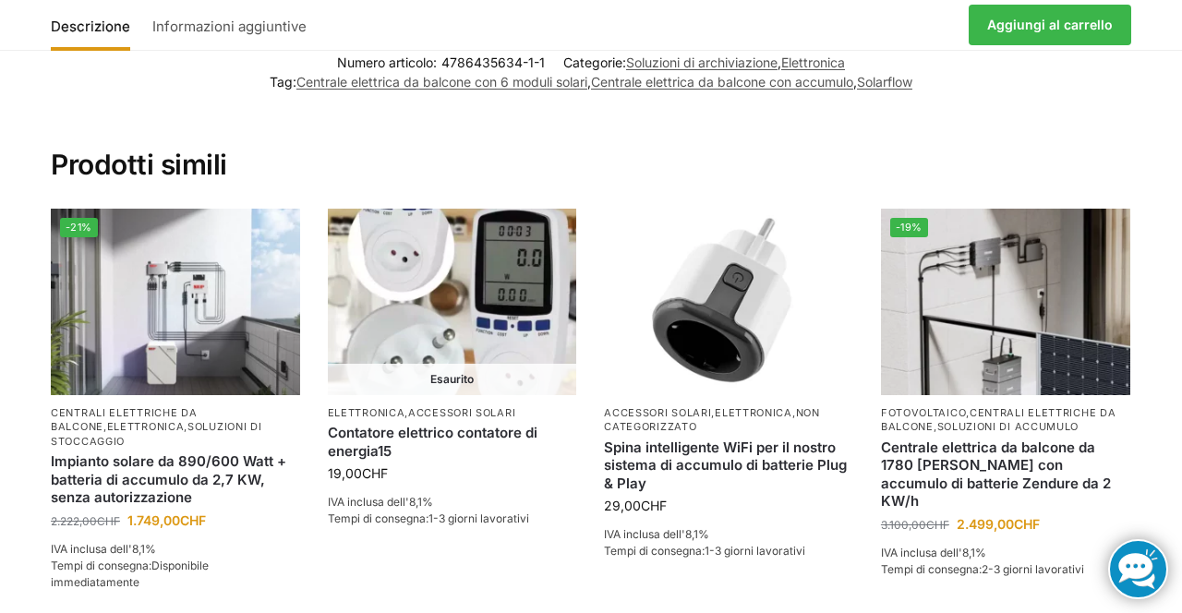
scroll to position [2318, 0]
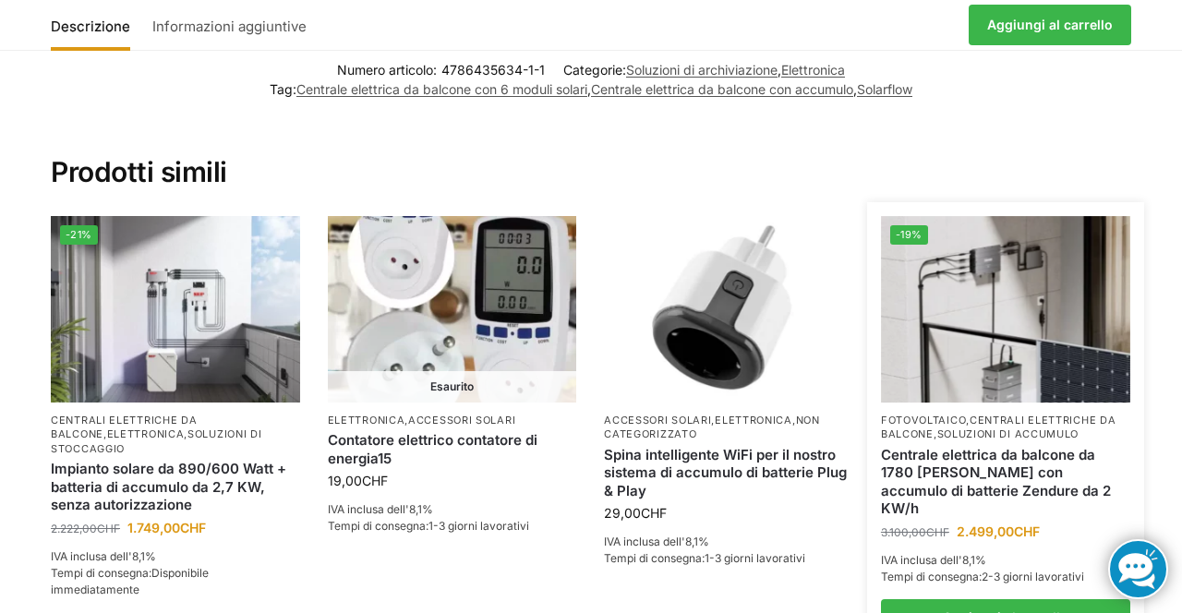
click at [1068, 446] on link "Centrale elettrica da balcone da 1780 [PERSON_NAME] con accumulo di batterie Ze…" at bounding box center [1005, 482] width 249 height 72
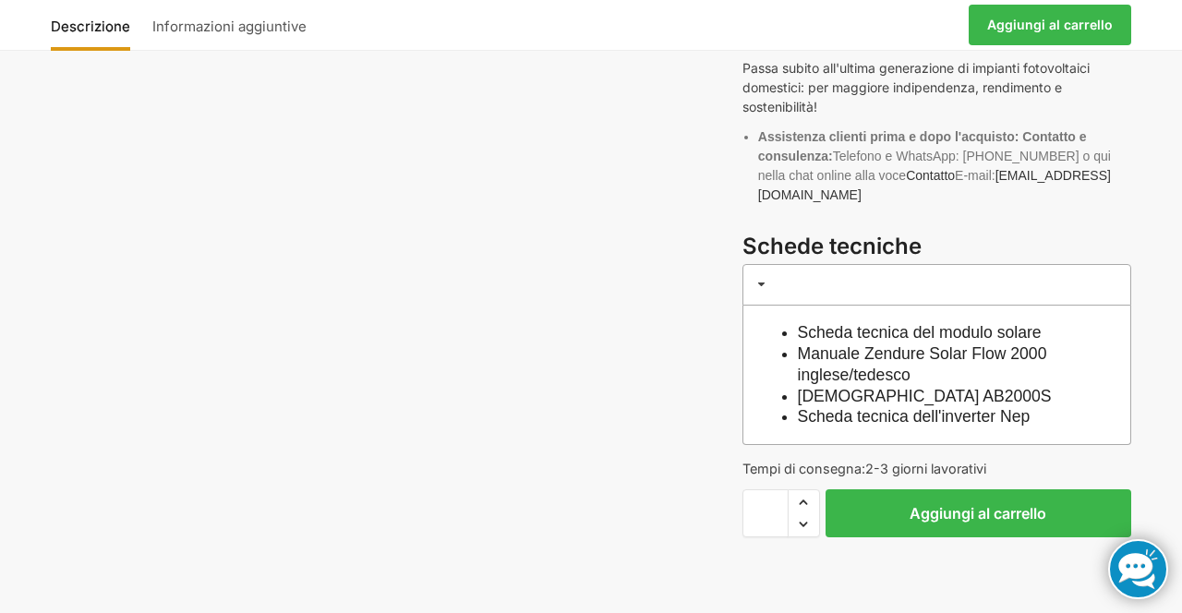
scroll to position [1330, 0]
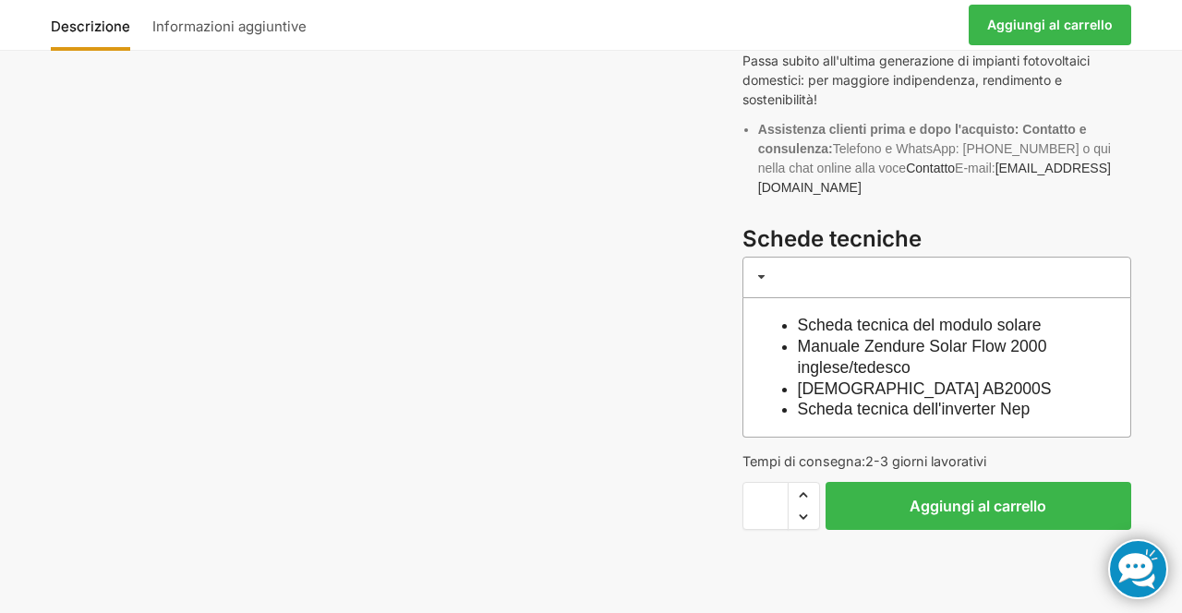
click at [1016, 495] on button "Aggiungi al carrello" at bounding box center [979, 506] width 306 height 48
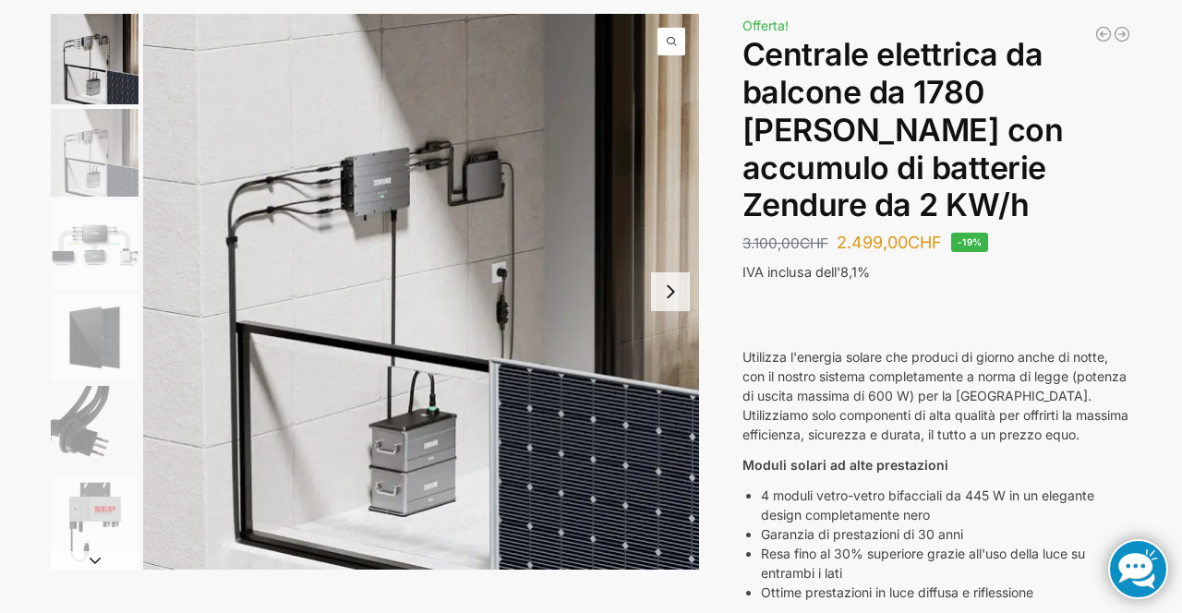
scroll to position [124, 0]
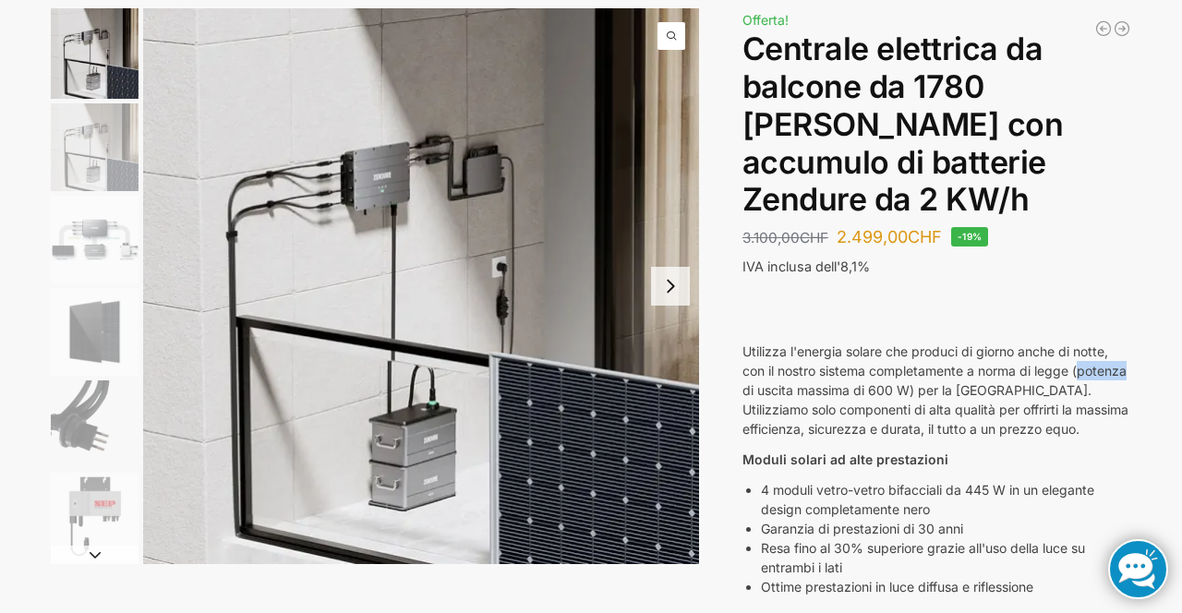
click at [994, 501] on p "4 moduli vetro-vetro bifacciali da 445 W in un elegante design completamente ne…" at bounding box center [946, 499] width 370 height 39
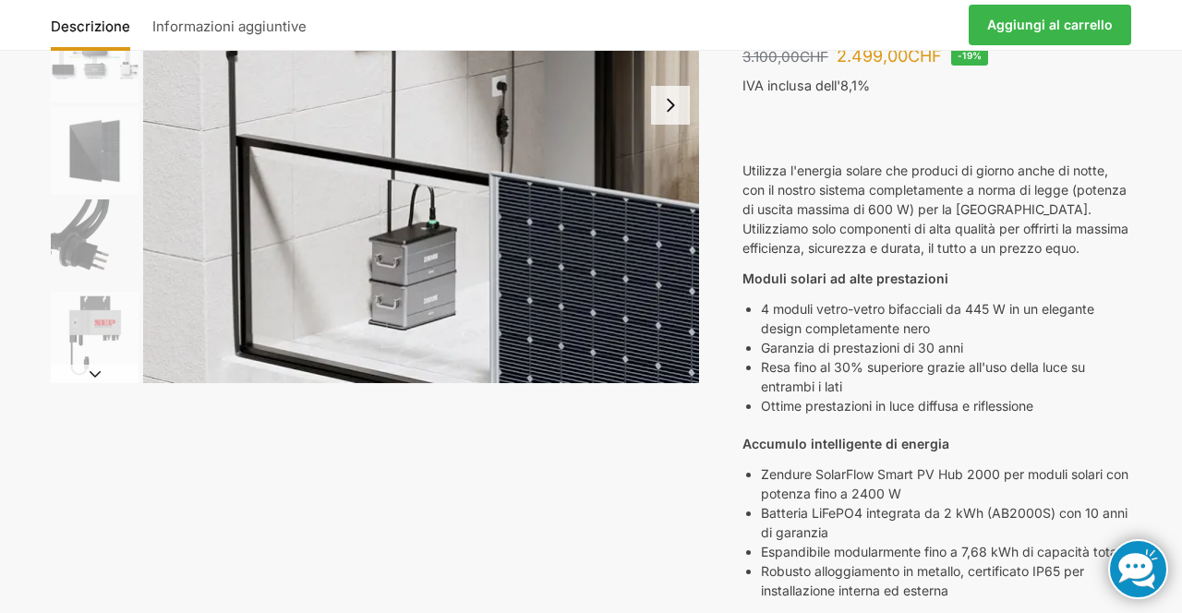
scroll to position [308, 0]
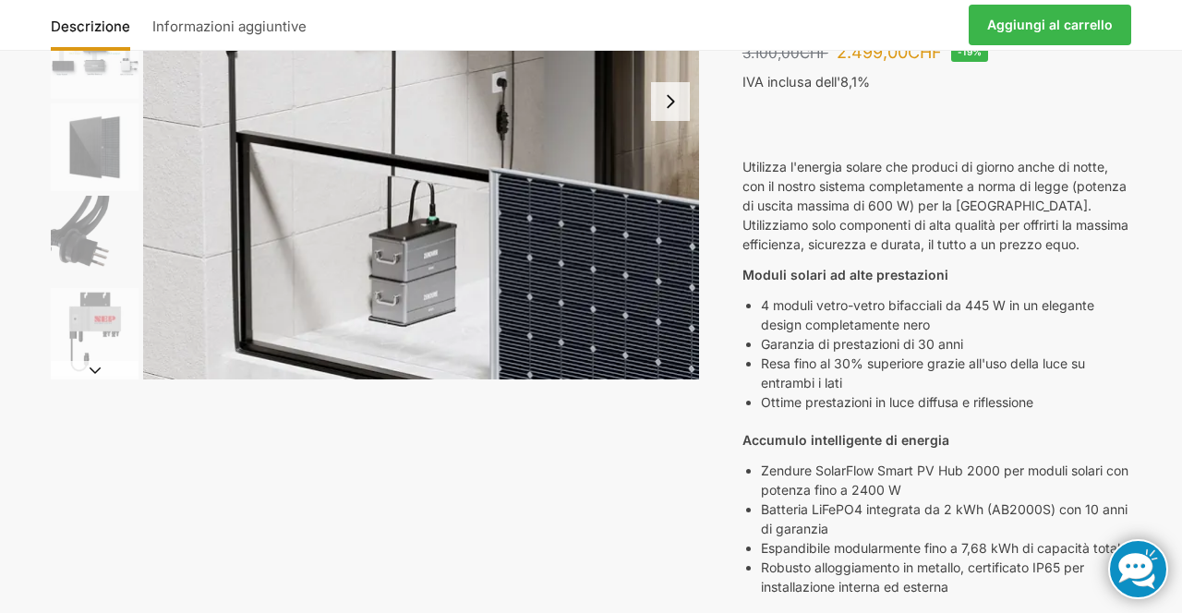
click at [1047, 31] on font "Aggiungi al carrello" at bounding box center [1050, 25] width 126 height 16
